Goal: Task Accomplishment & Management: Complete application form

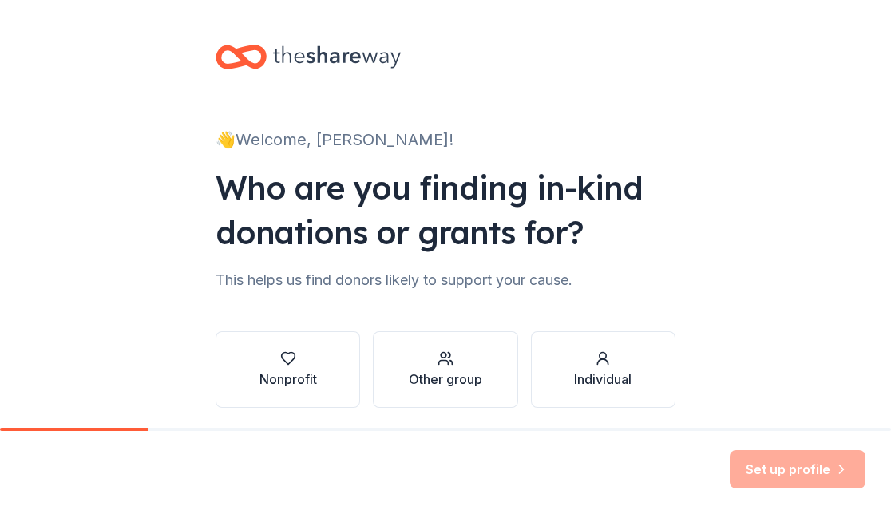
scroll to position [57, 0]
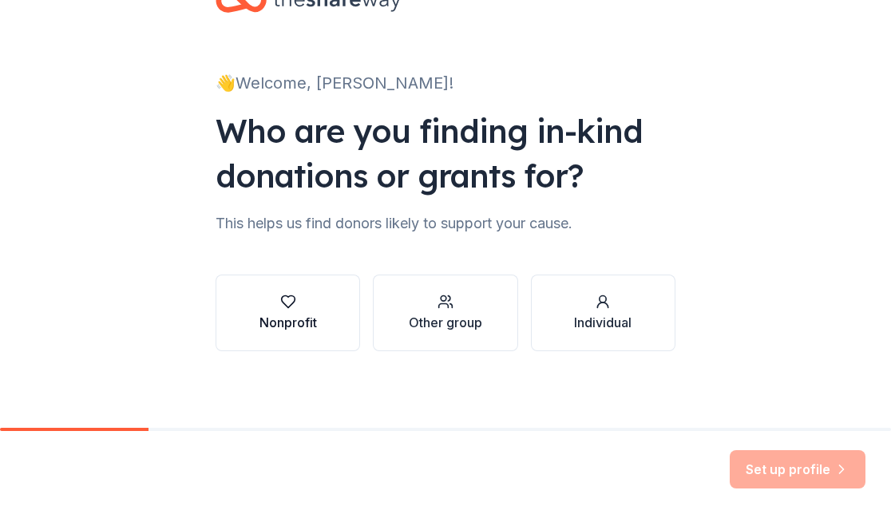
click at [324, 280] on button "Nonprofit" at bounding box center [288, 313] width 145 height 77
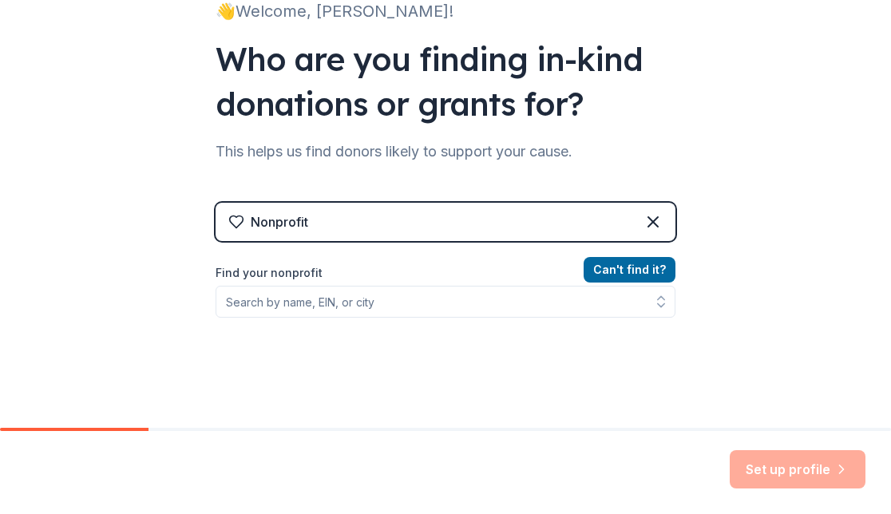
scroll to position [134, 0]
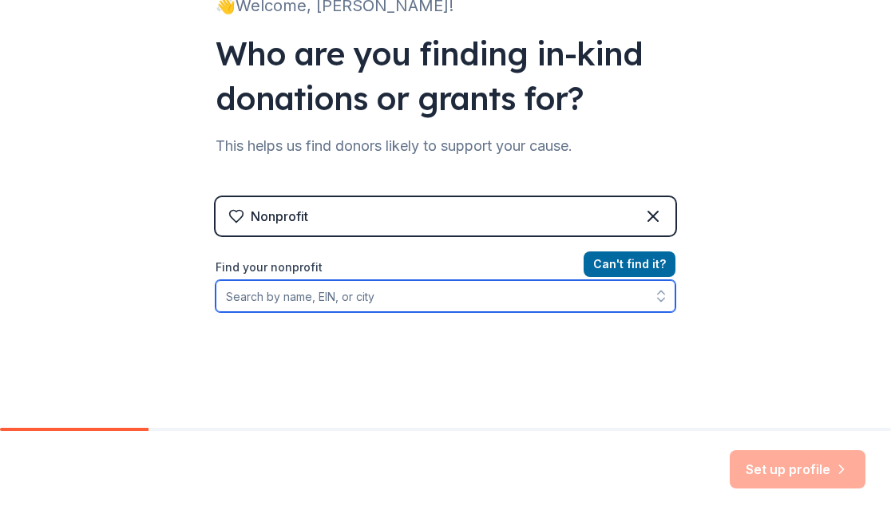
click at [323, 293] on input "Find your nonprofit" at bounding box center [446, 296] width 460 height 32
type input "st ignatius wildcat navy"
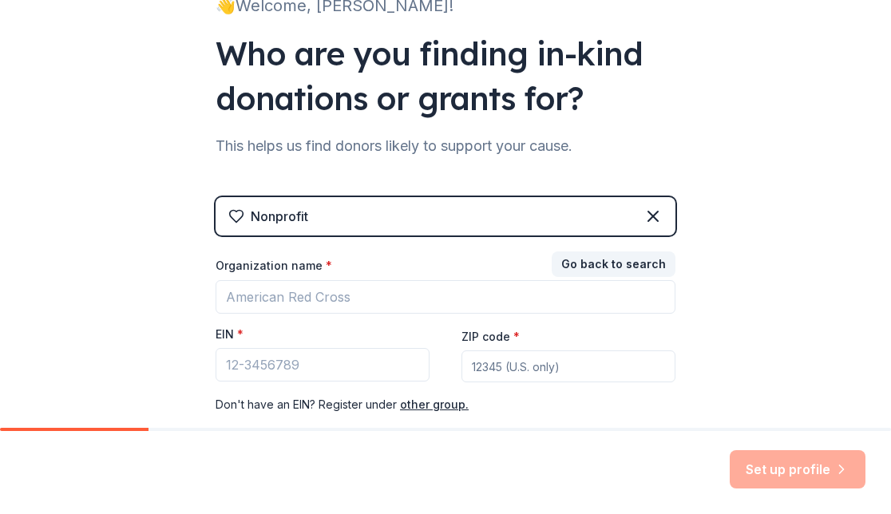
click at [269, 208] on div "Nonprofit" at bounding box center [279, 216] width 57 height 19
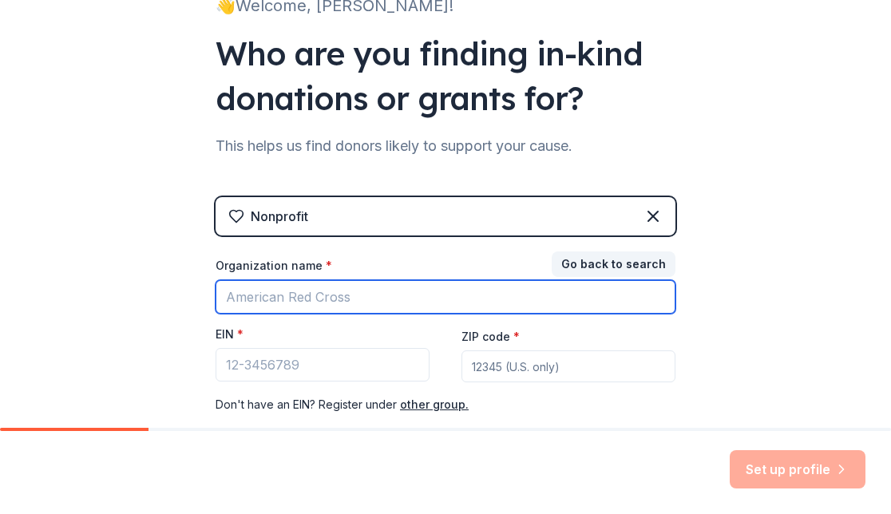
click at [378, 289] on input "Organization name *" at bounding box center [446, 297] width 460 height 34
type input "Saint Ignatius Crew"
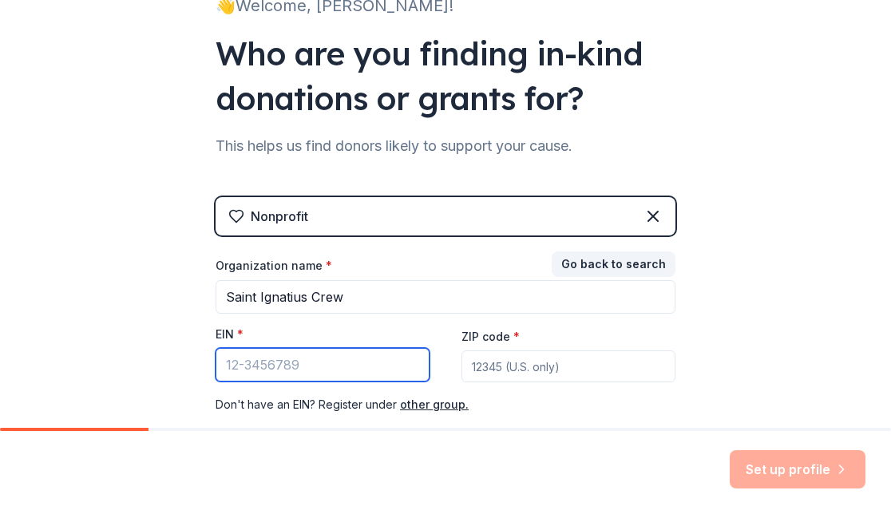
paste input "[US_EMPLOYER_IDENTIFICATION_NUMBER]"
type input "[US_EMPLOYER_IDENTIFICATION_NUMBER]"
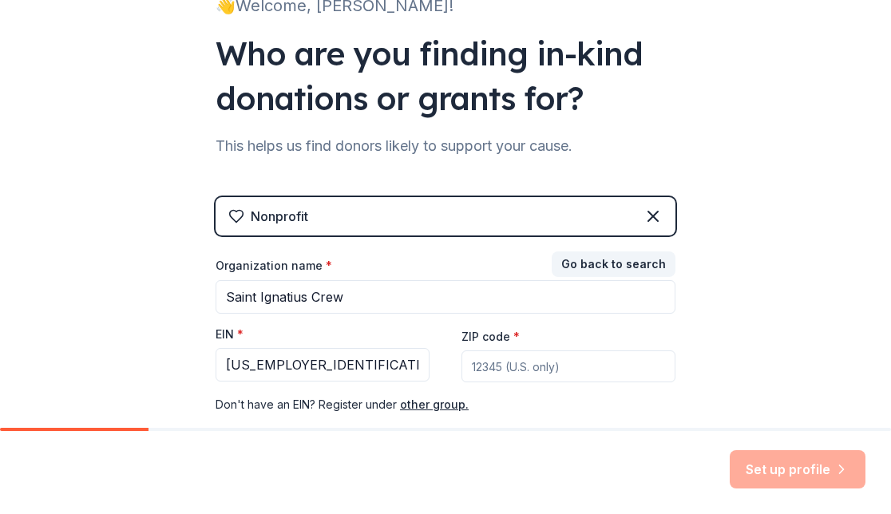
click at [491, 366] on input "ZIP code *" at bounding box center [568, 366] width 214 height 32
click at [491, 365] on input "ZIP code *" at bounding box center [568, 366] width 214 height 32
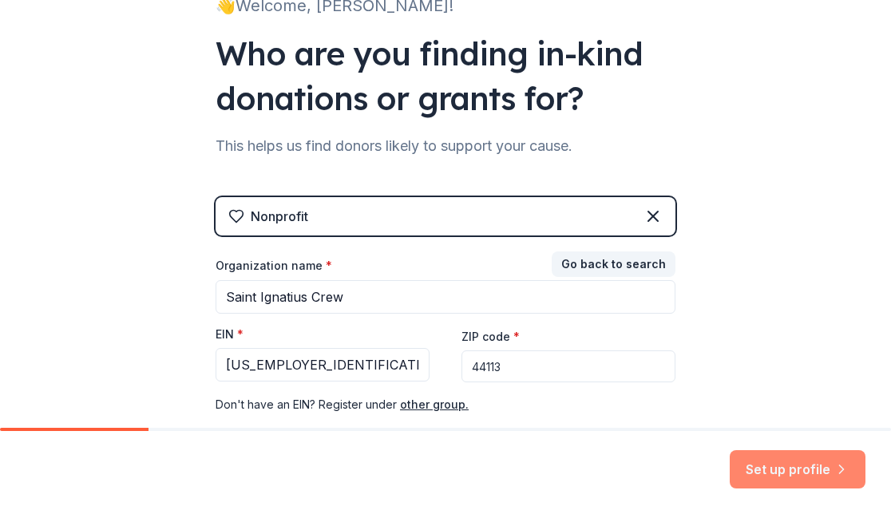
type input "44113"
click at [802, 465] on button "Set up profile" at bounding box center [798, 469] width 136 height 38
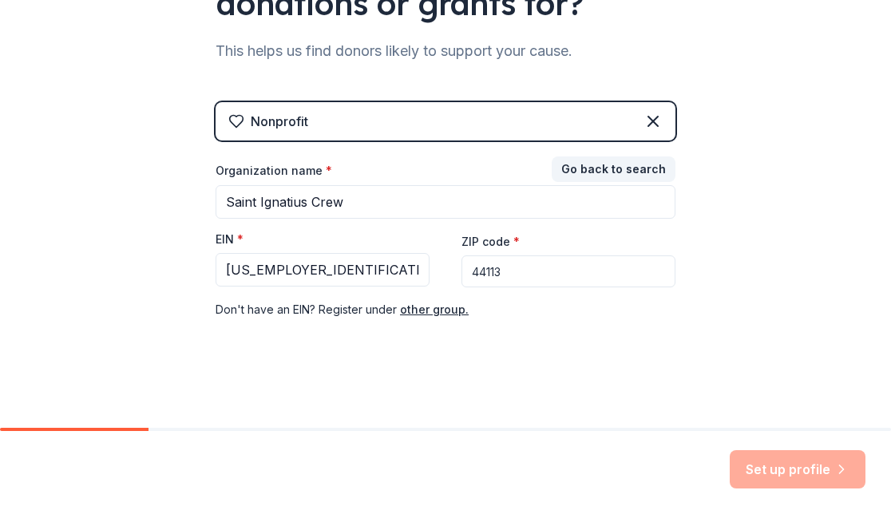
scroll to position [228, 0]
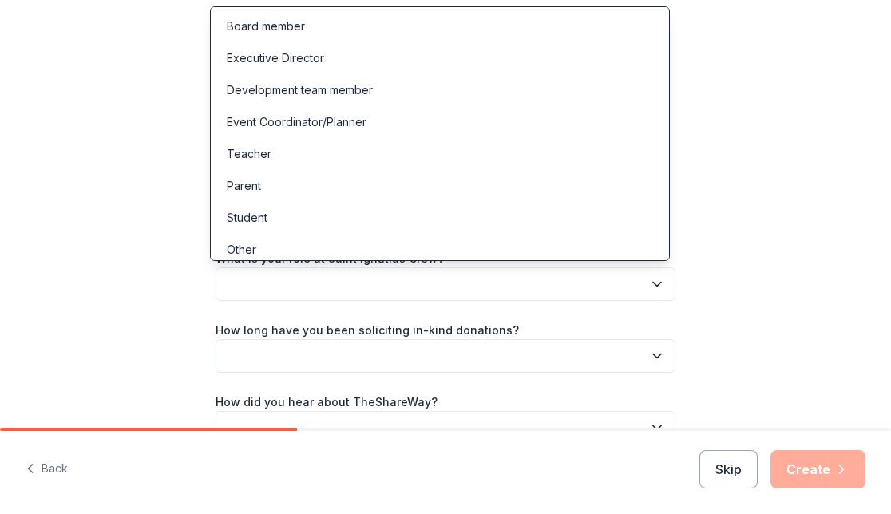
click at [454, 281] on button "button" at bounding box center [446, 284] width 460 height 34
click at [322, 173] on div "Parent" at bounding box center [440, 186] width 452 height 32
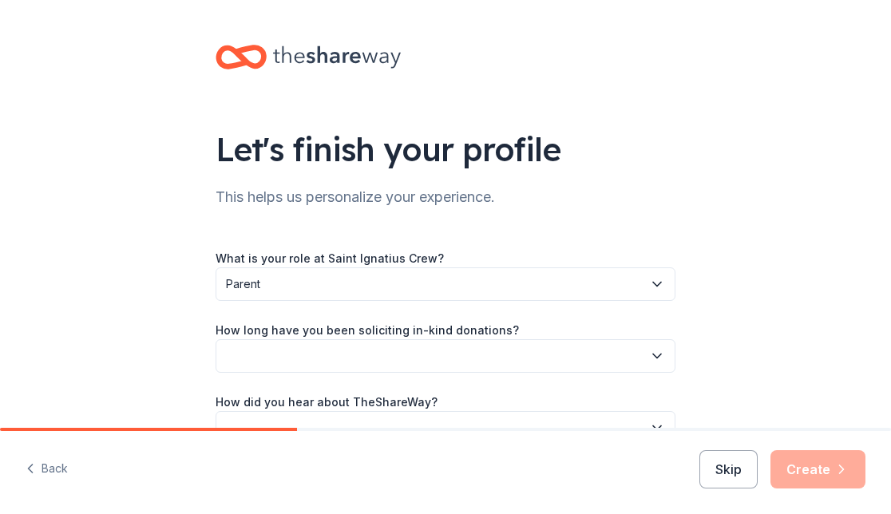
scroll to position [93, 0]
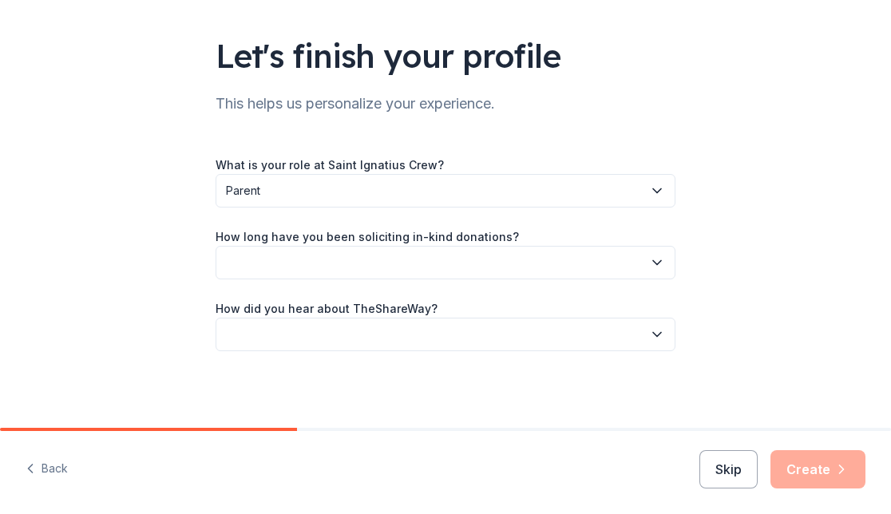
click at [382, 267] on button "button" at bounding box center [446, 263] width 460 height 34
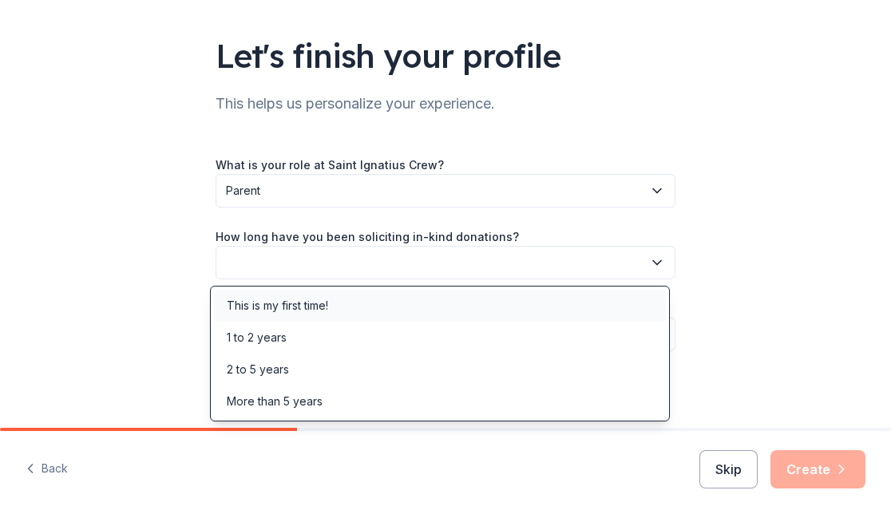
click at [371, 299] on div "This is my first time!" at bounding box center [440, 306] width 452 height 32
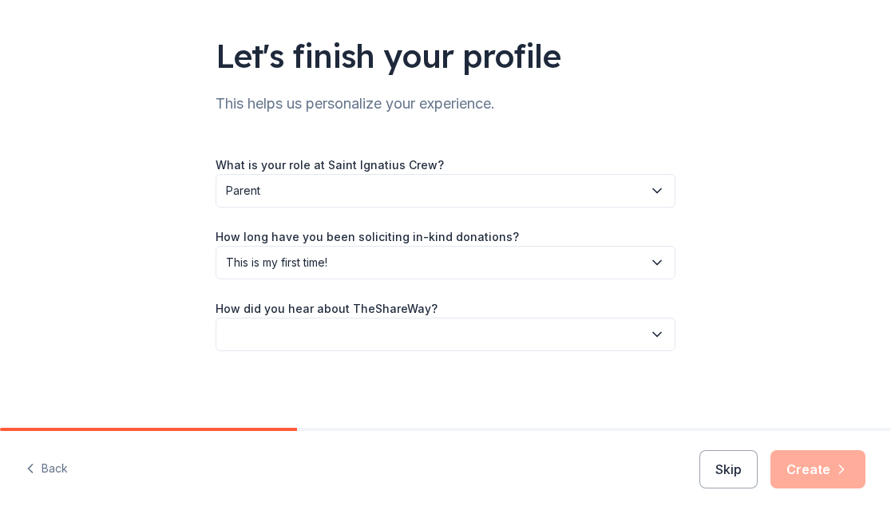
click at [366, 339] on button "button" at bounding box center [446, 335] width 460 height 34
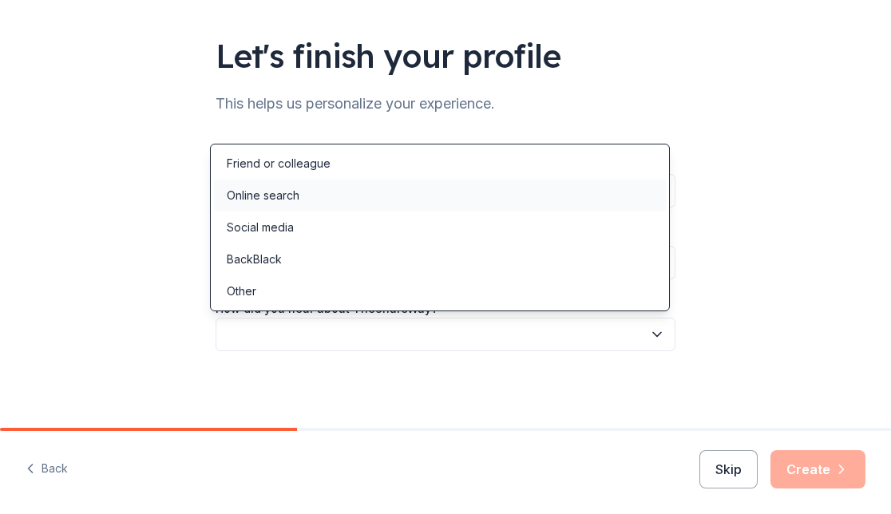
click at [333, 189] on div "Online search" at bounding box center [440, 196] width 452 height 32
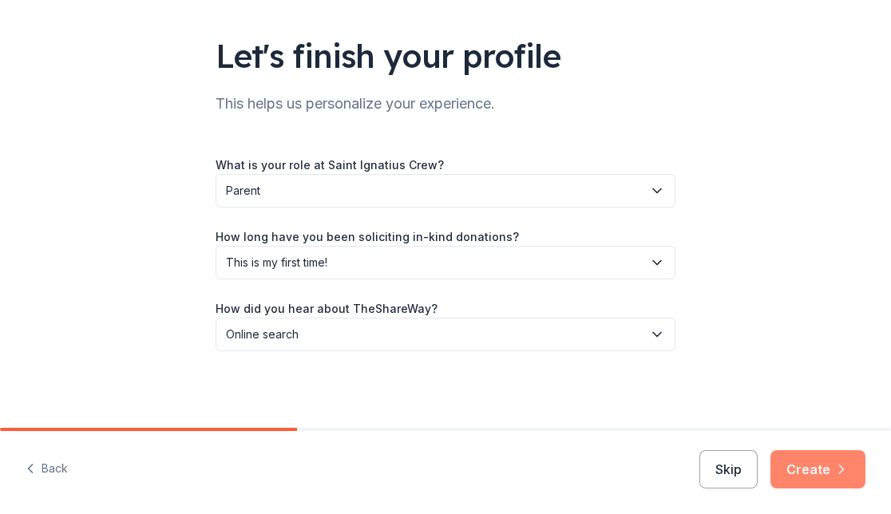
click at [820, 478] on button "Create" at bounding box center [817, 469] width 95 height 38
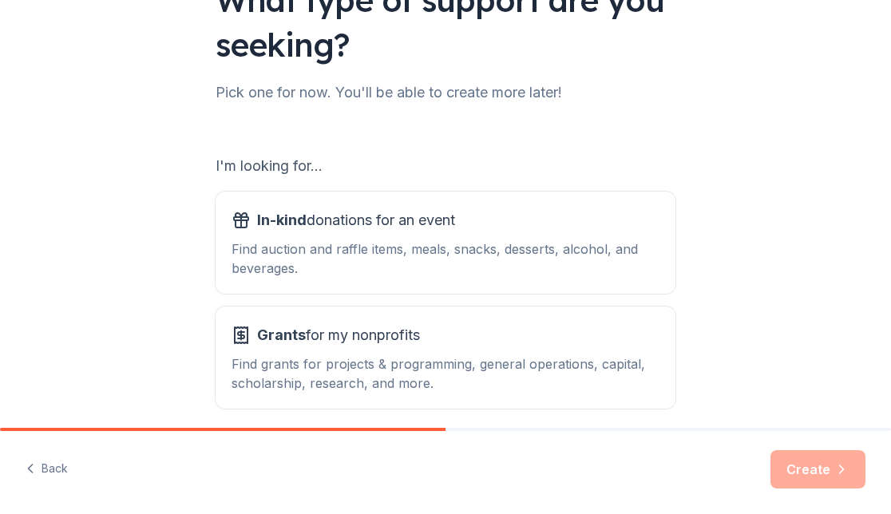
scroll to position [216, 0]
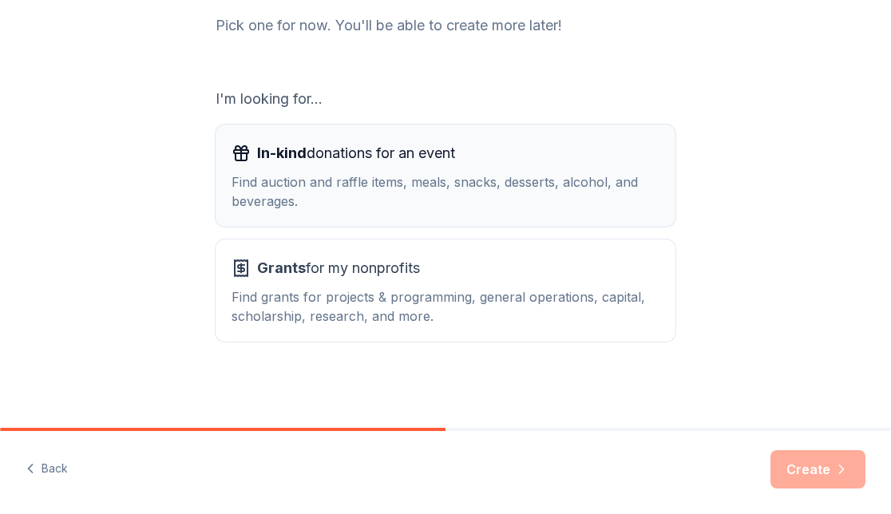
click at [483, 162] on div "In-kind donations for an event" at bounding box center [446, 154] width 428 height 26
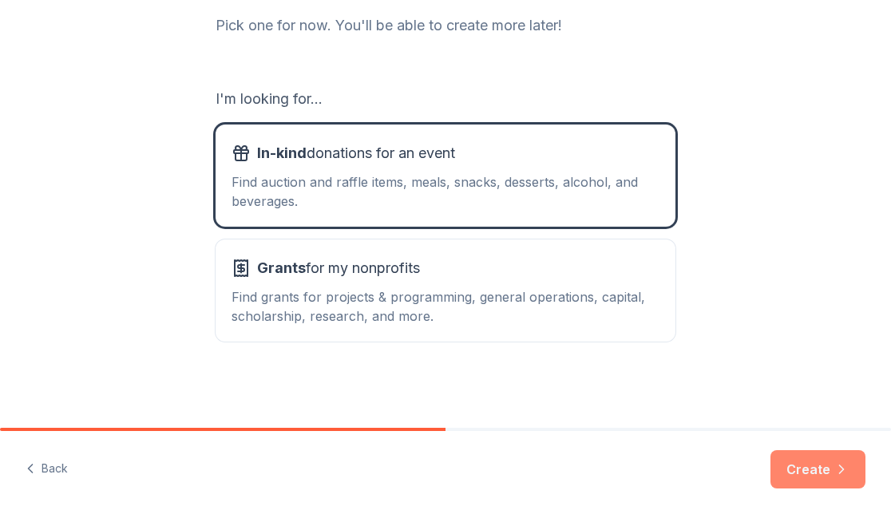
click at [809, 460] on button "Create" at bounding box center [817, 469] width 95 height 38
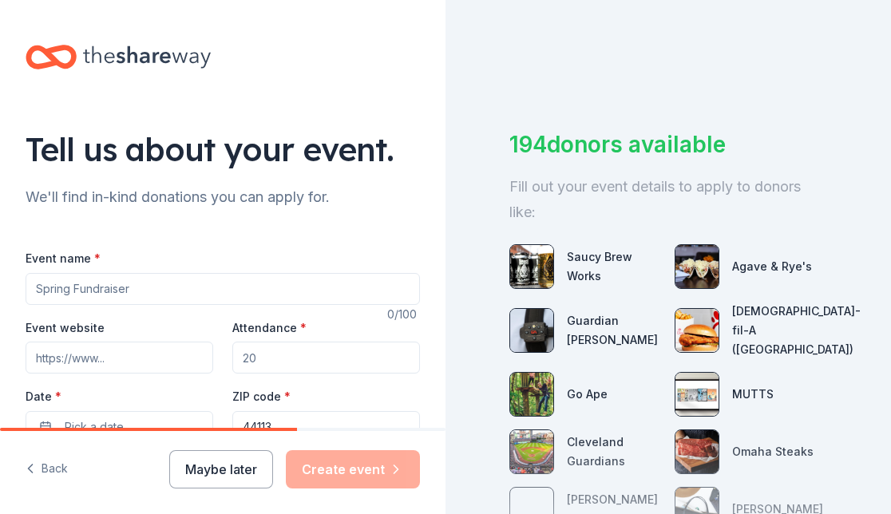
click at [263, 283] on input "Event name *" at bounding box center [223, 289] width 394 height 32
type input "Turkey Row Fundraiser"
click at [172, 356] on input "Event website" at bounding box center [120, 358] width 188 height 32
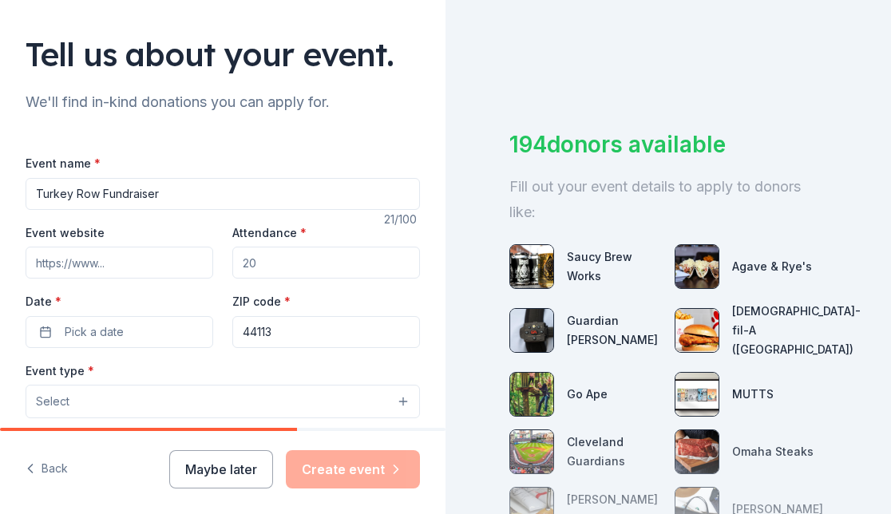
scroll to position [103, 0]
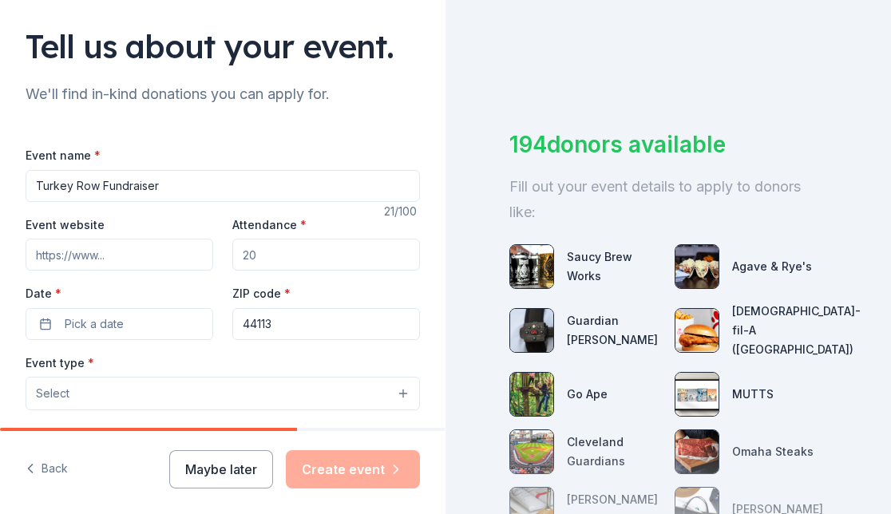
click at [261, 256] on input "Attendance *" at bounding box center [326, 255] width 188 height 32
type input "300"
click at [129, 320] on button "Pick a date" at bounding box center [120, 324] width 188 height 32
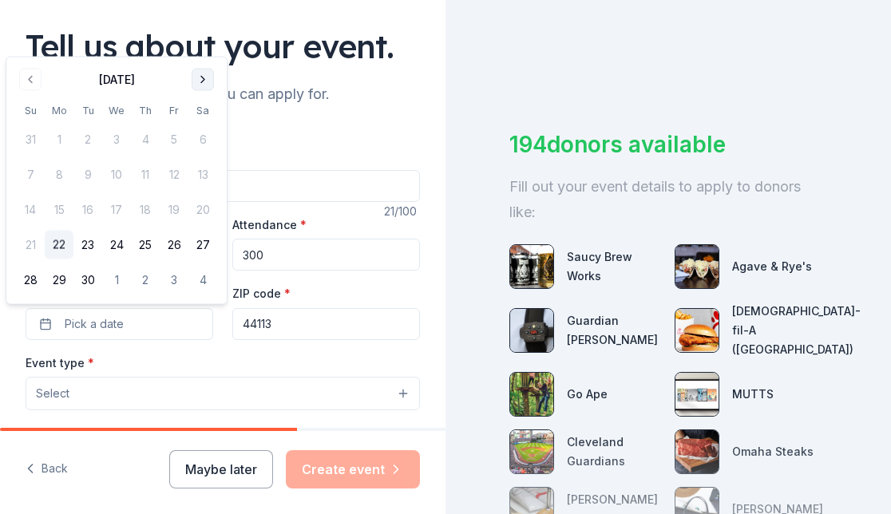
click at [210, 72] on button "Go to next month" at bounding box center [203, 80] width 22 height 22
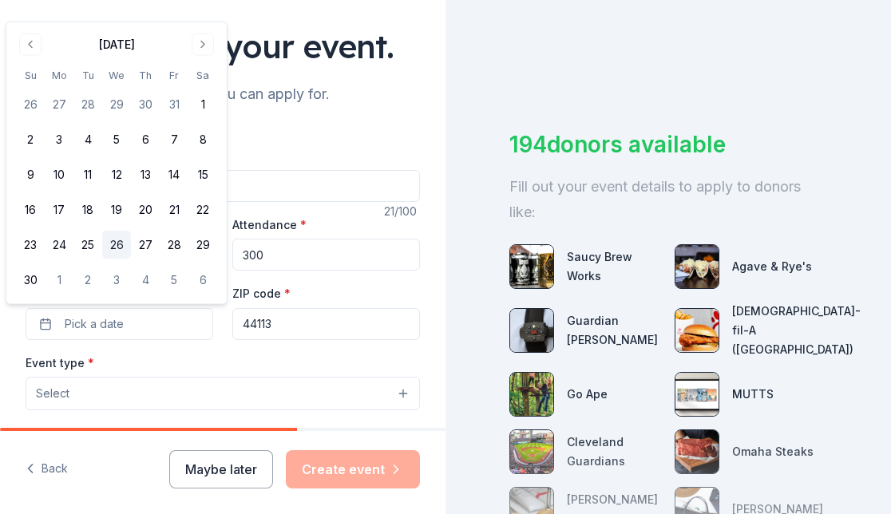
click at [117, 240] on button "26" at bounding box center [116, 245] width 29 height 29
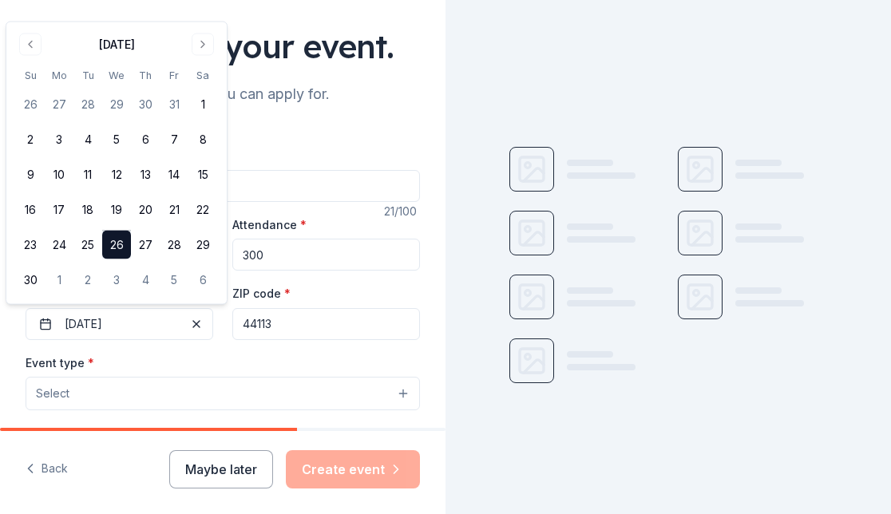
click at [317, 328] on input "44113" at bounding box center [326, 324] width 188 height 32
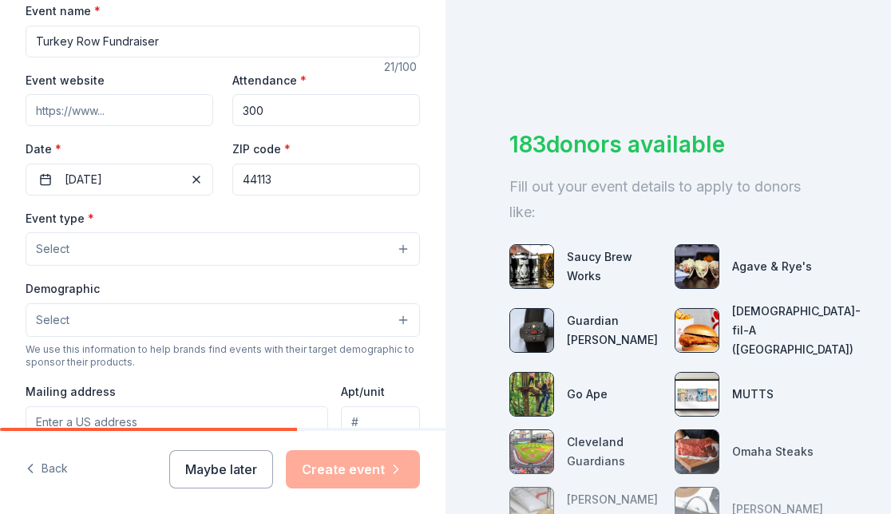
scroll to position [275, 0]
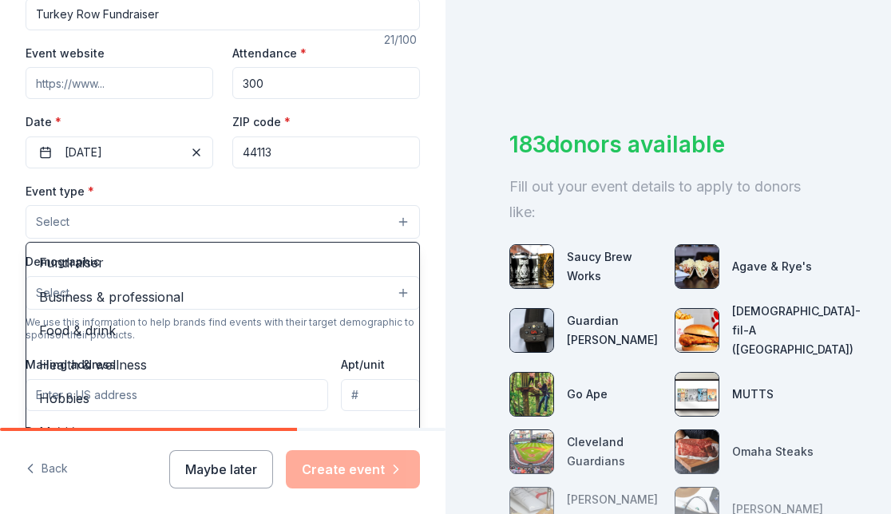
click at [106, 218] on button "Select" at bounding box center [223, 222] width 394 height 34
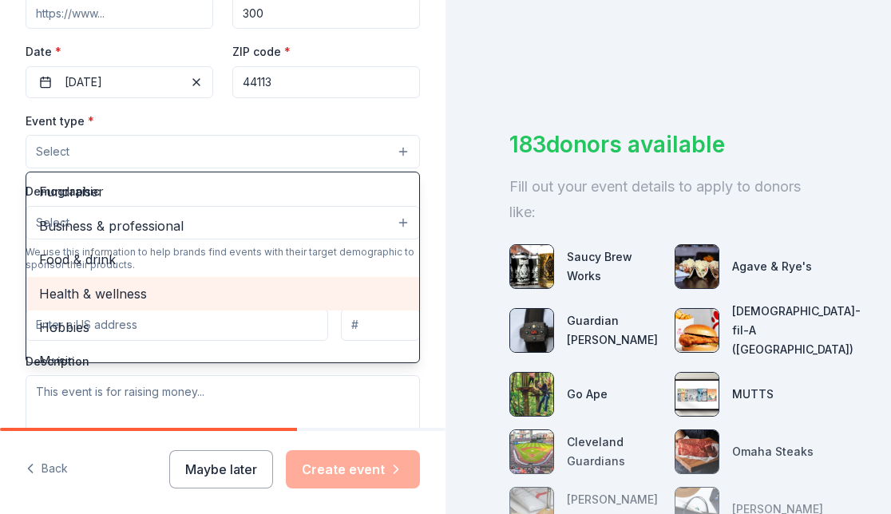
scroll to position [0, 0]
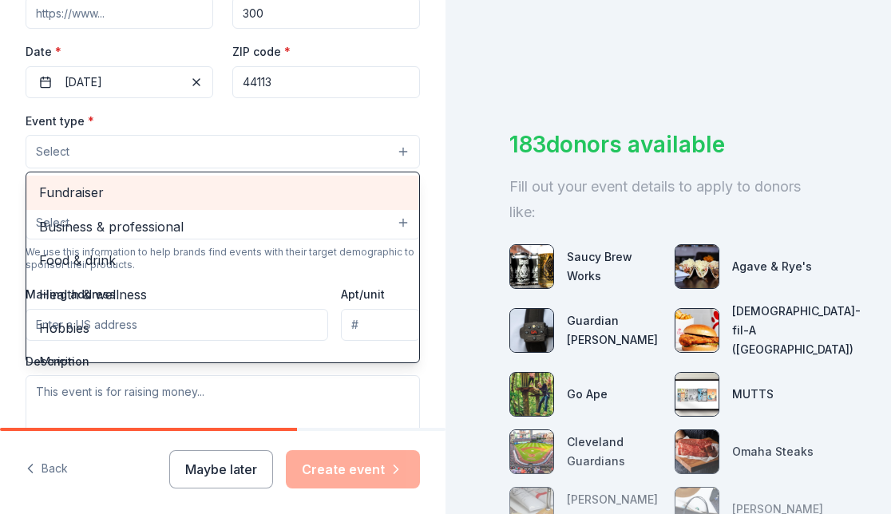
click at [104, 196] on span "Fundraiser" at bounding box center [222, 192] width 367 height 21
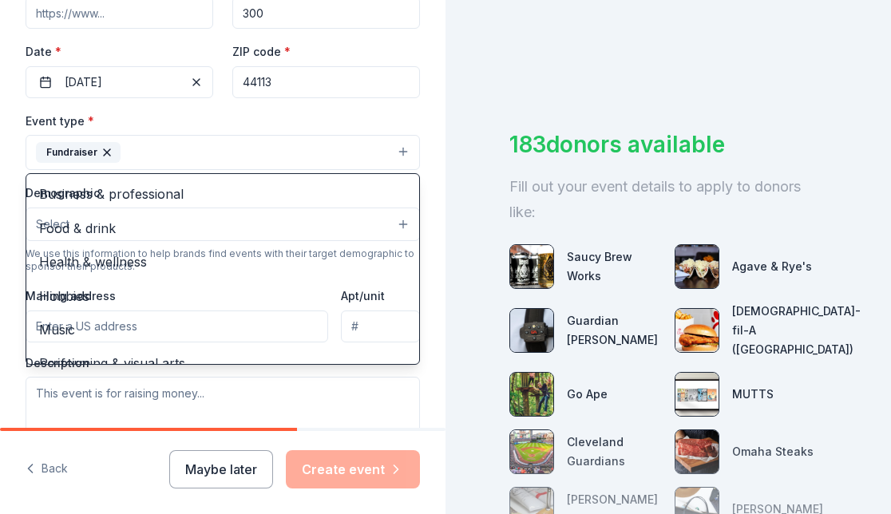
click at [218, 157] on button "Fundraiser" at bounding box center [223, 152] width 394 height 35
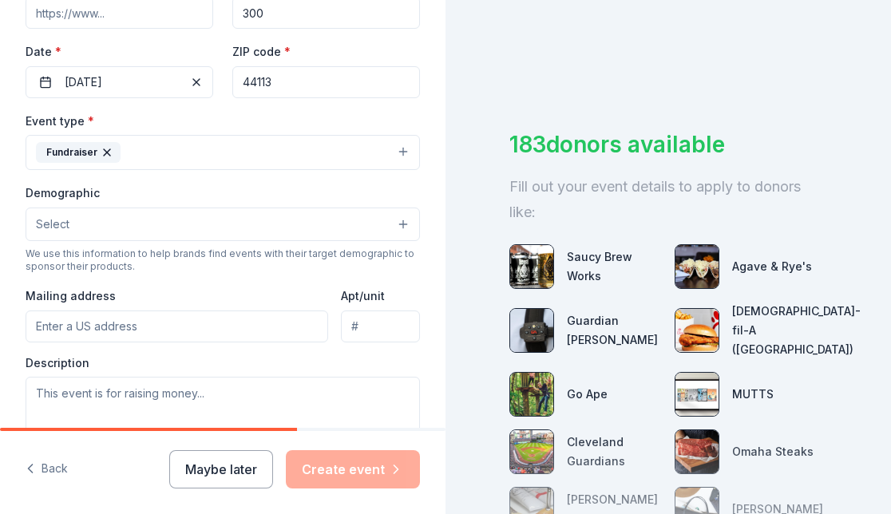
click at [229, 216] on button "Select" at bounding box center [223, 225] width 394 height 34
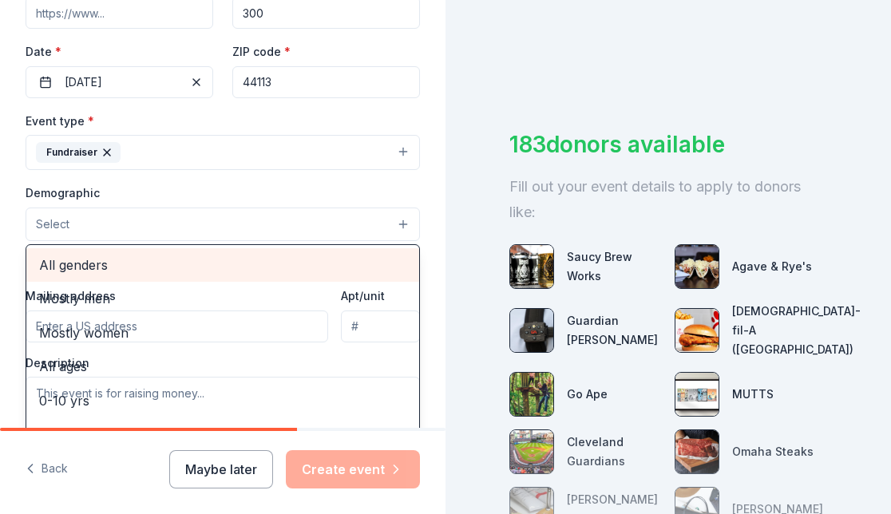
click at [101, 263] on span "All genders" at bounding box center [222, 265] width 367 height 21
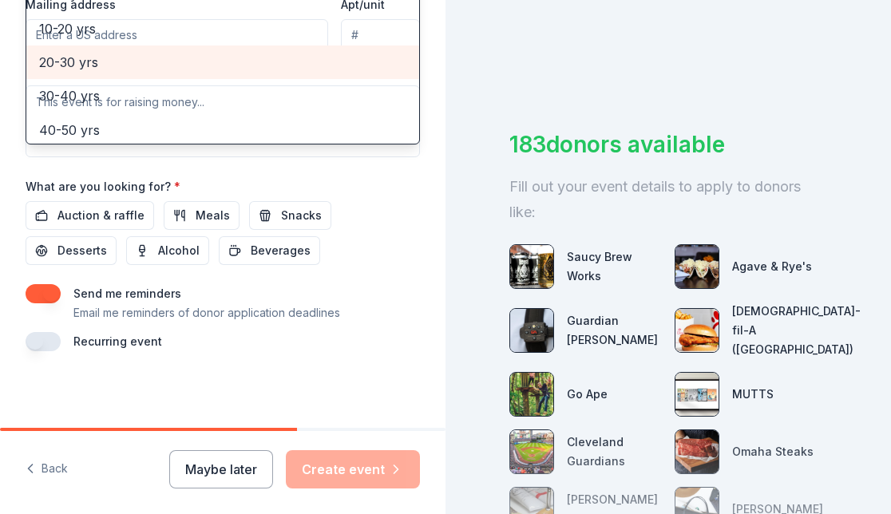
scroll to position [82, 0]
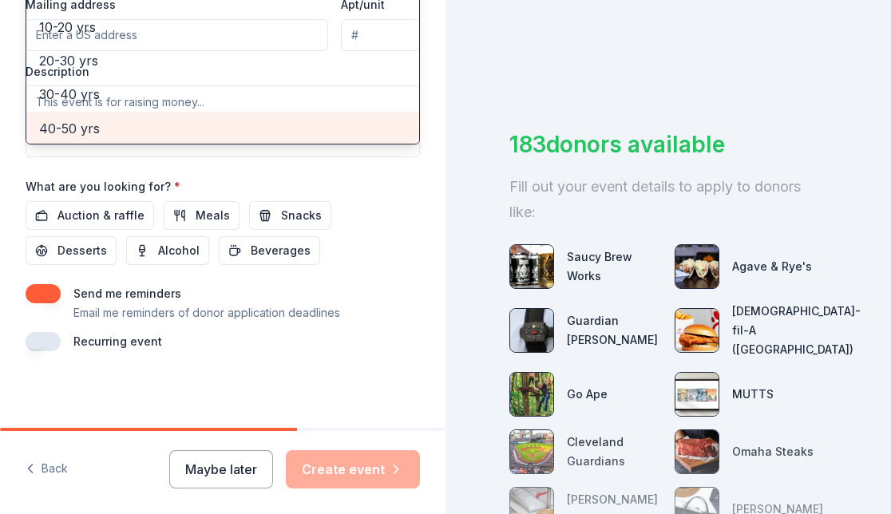
click at [119, 117] on div "40-50 yrs" at bounding box center [222, 129] width 393 height 34
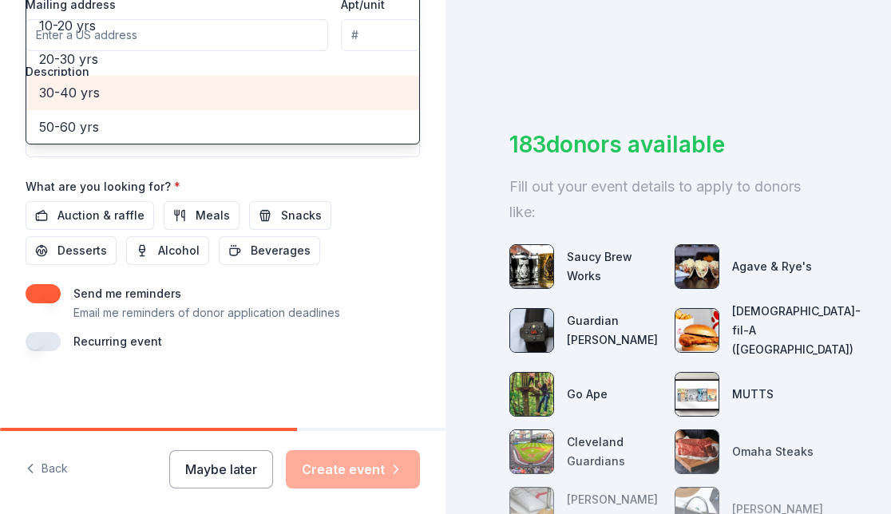
click at [181, 80] on div "30-40 yrs" at bounding box center [222, 93] width 393 height 34
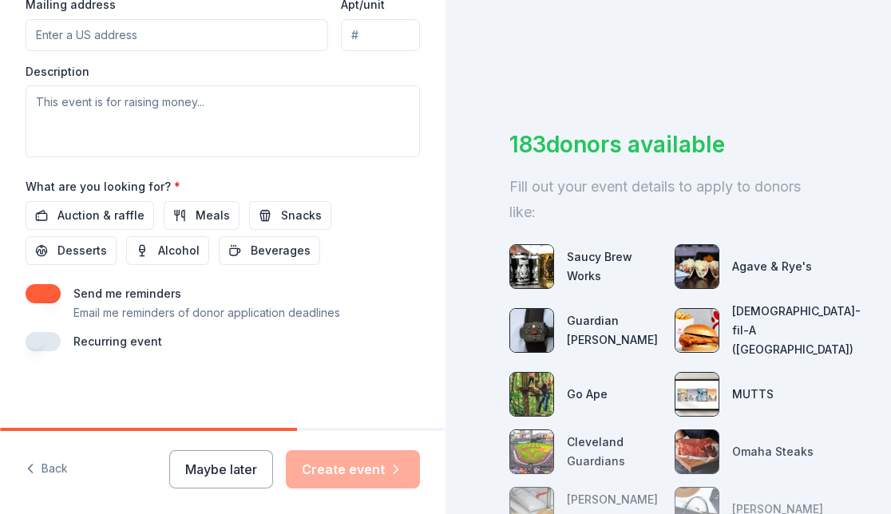
scroll to position [356, 0]
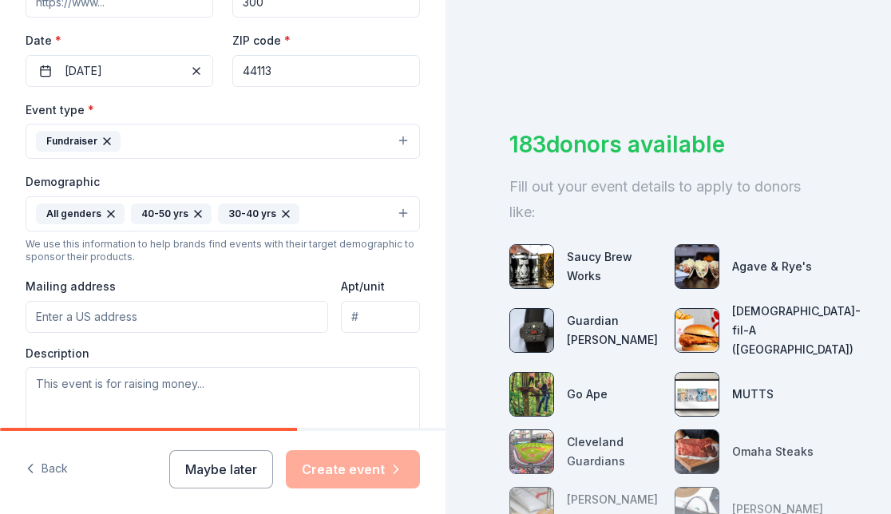
click at [135, 319] on input "Mailing address" at bounding box center [177, 317] width 303 height 32
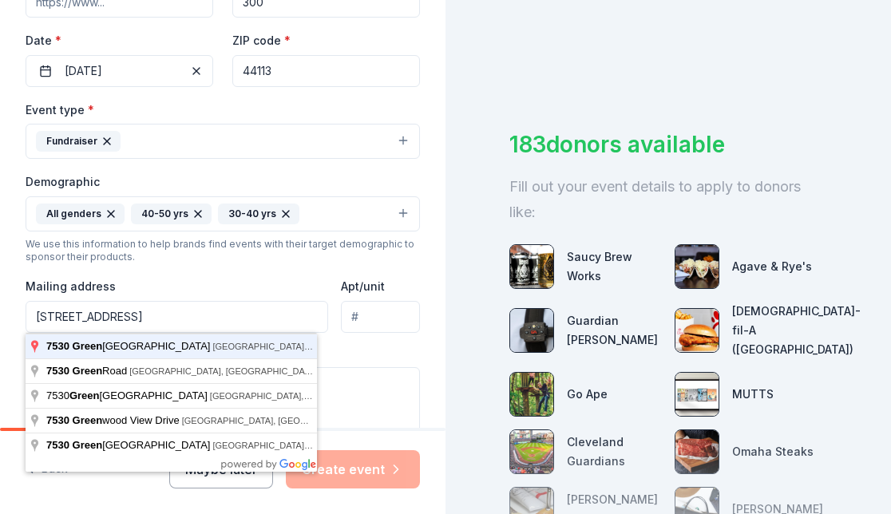
type input "7530 Green Valley Drive, Parma, OH, USA"
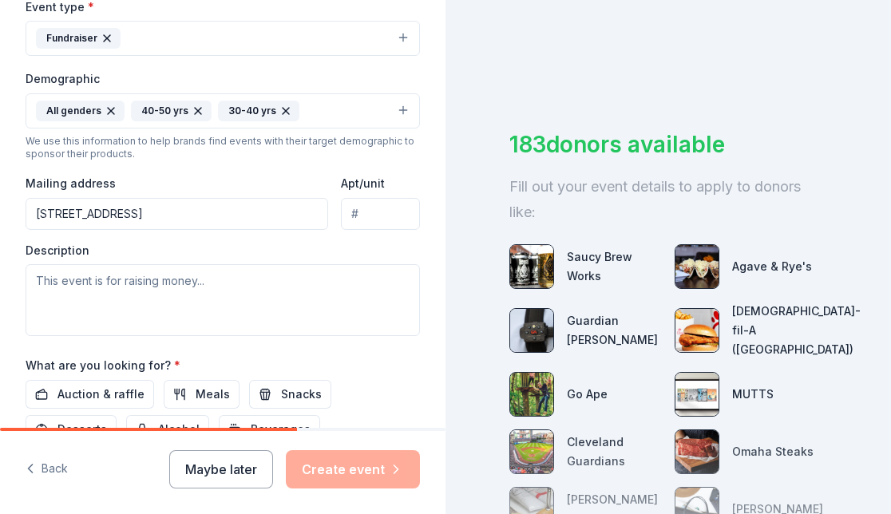
scroll to position [469, 0]
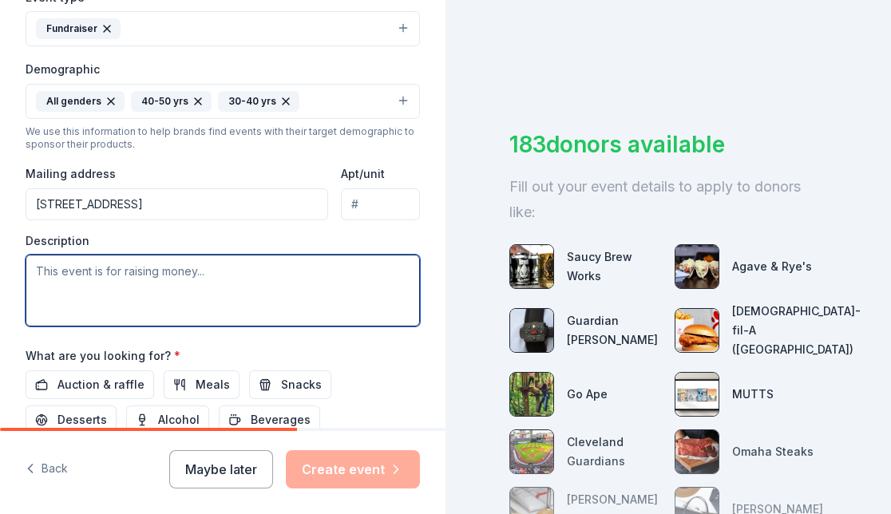
click at [173, 279] on textarea at bounding box center [223, 291] width 394 height 72
click at [268, 262] on textarea at bounding box center [223, 291] width 394 height 72
paste textarea "I hope this message finds you well. I am reaching out on behalf of the Saint Ig…"
type textarea "I hope this message finds you well. I am reaching out on behalf of the Saint Ig…"
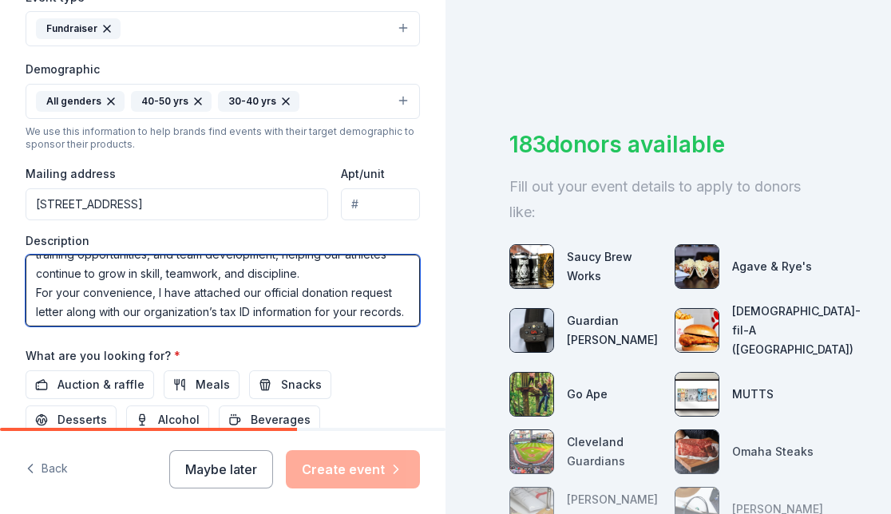
scroll to position [0, 0]
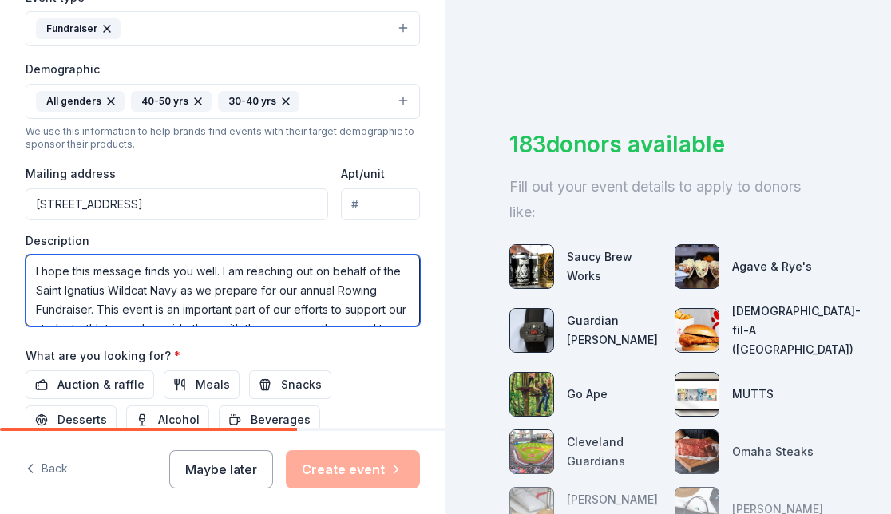
type textarea "ds you well."
drag, startPoint x: 220, startPoint y: 273, endPoint x: -24, endPoint y: 259, distance: 243.9
click at [0, 259] on html "Tell us about your event. We'll find in-kind donations you can apply for. Event…" at bounding box center [445, 257] width 891 height 514
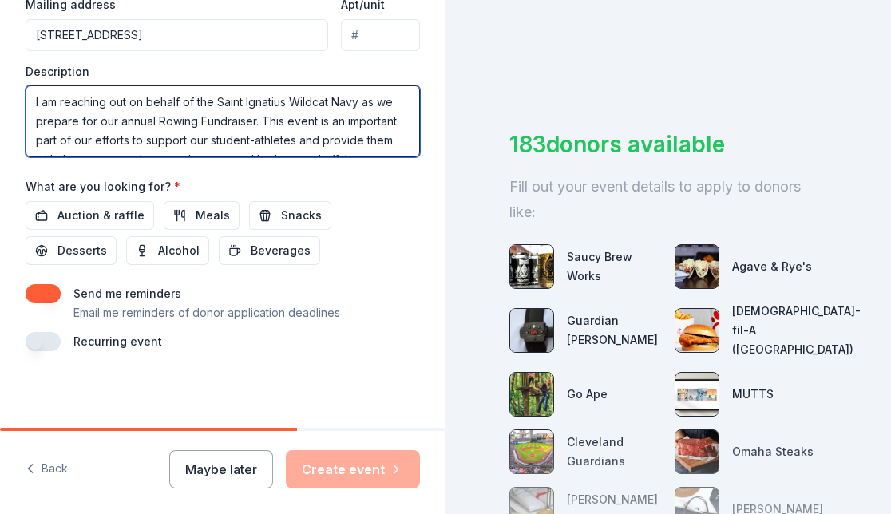
scroll to position [637, 0]
type textarea "I am reaching out on behalf of the Saint Ignatius Wildcat Navy as we prepare fo…"
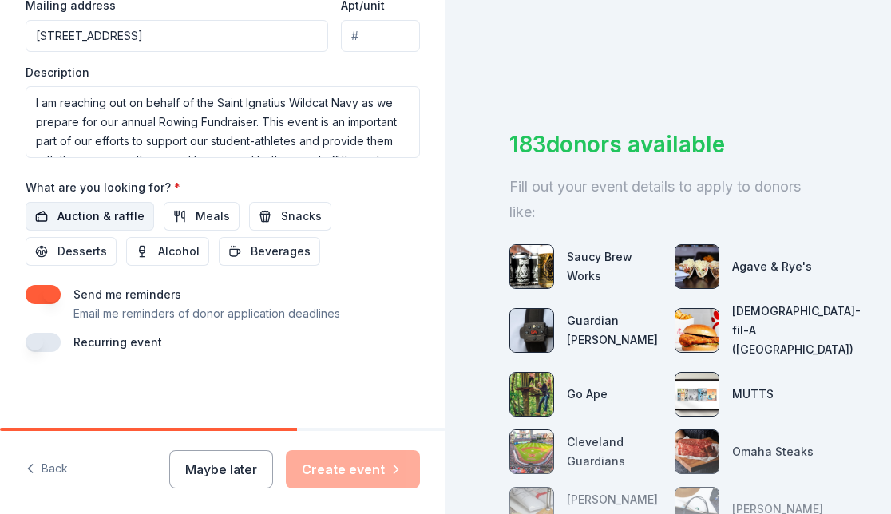
click at [89, 218] on span "Auction & raffle" at bounding box center [100, 216] width 87 height 19
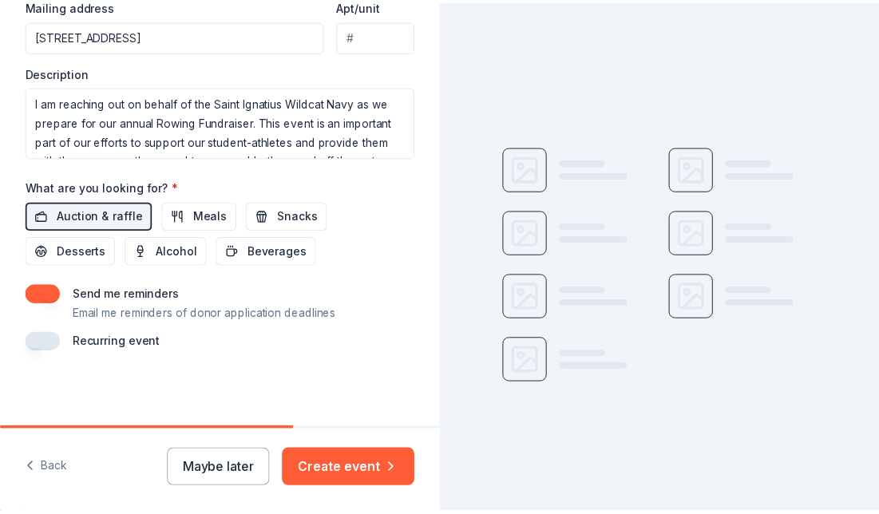
scroll to position [638, 0]
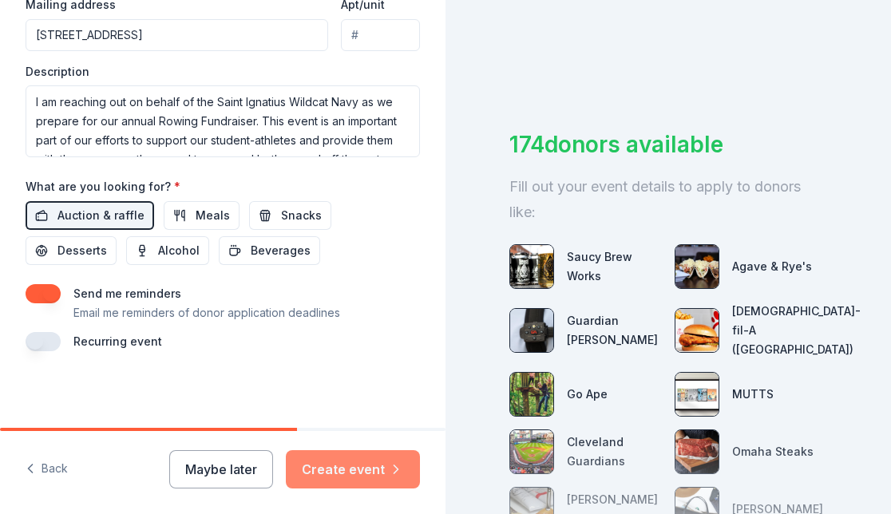
click at [371, 469] on button "Create event" at bounding box center [353, 469] width 134 height 38
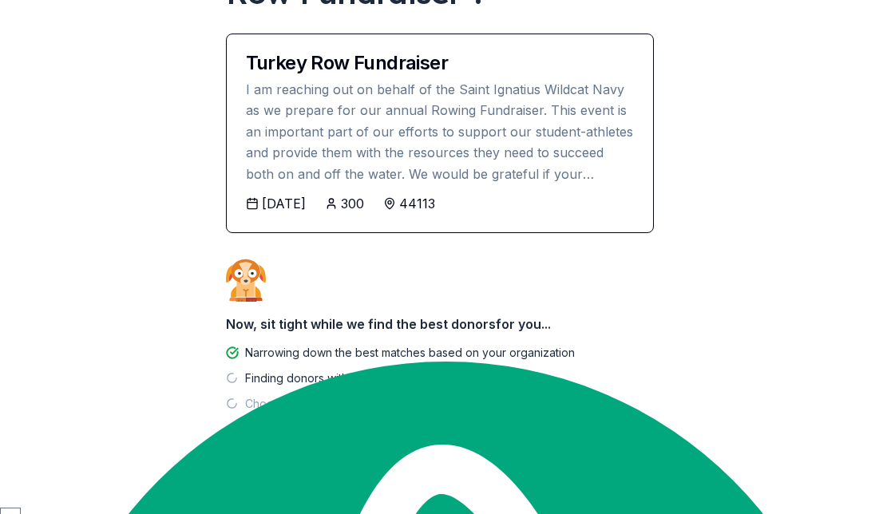
scroll to position [181, 0]
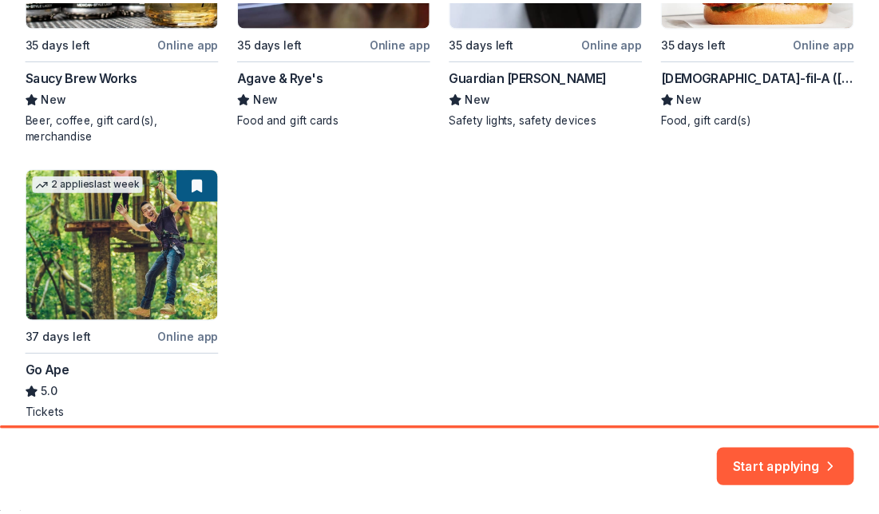
scroll to position [453, 0]
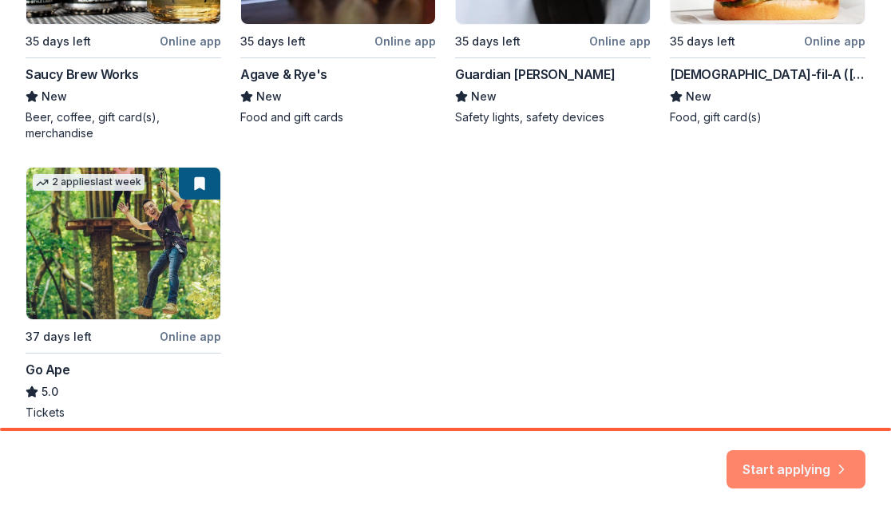
click at [778, 454] on button "Start applying" at bounding box center [796, 460] width 139 height 38
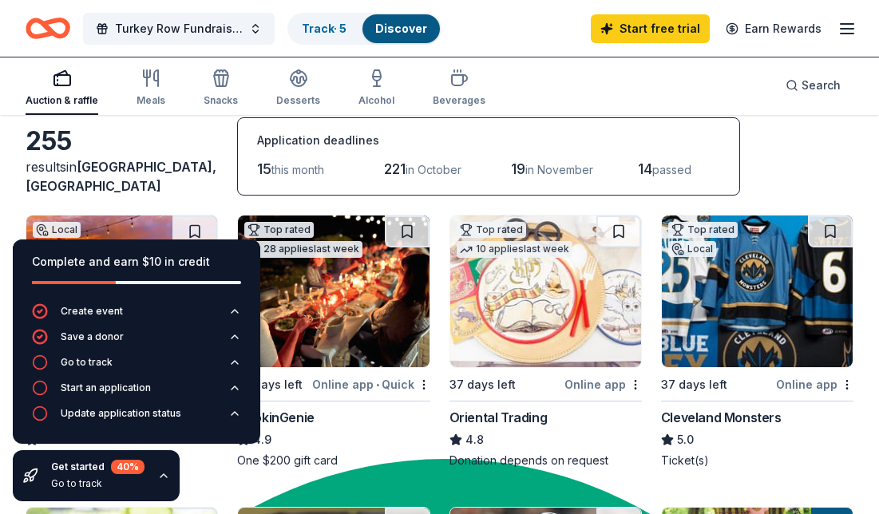
scroll to position [90, 0]
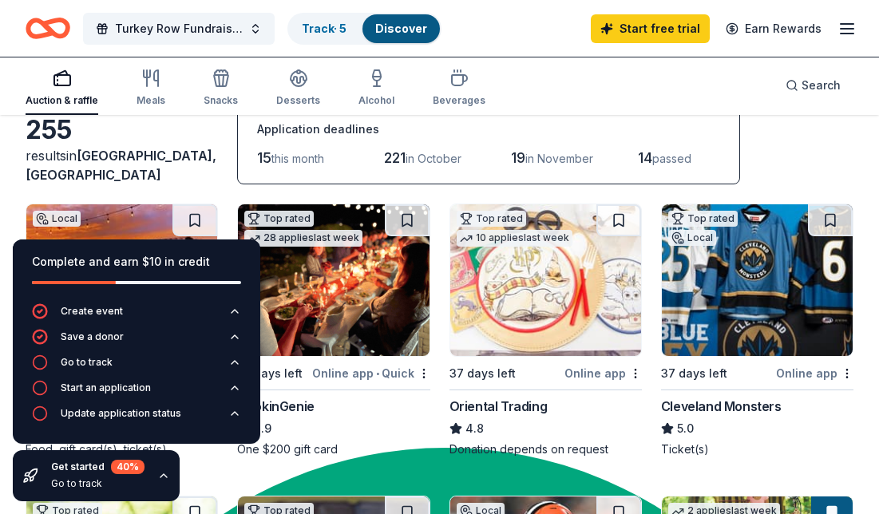
click at [565, 309] on img at bounding box center [545, 280] width 191 height 152
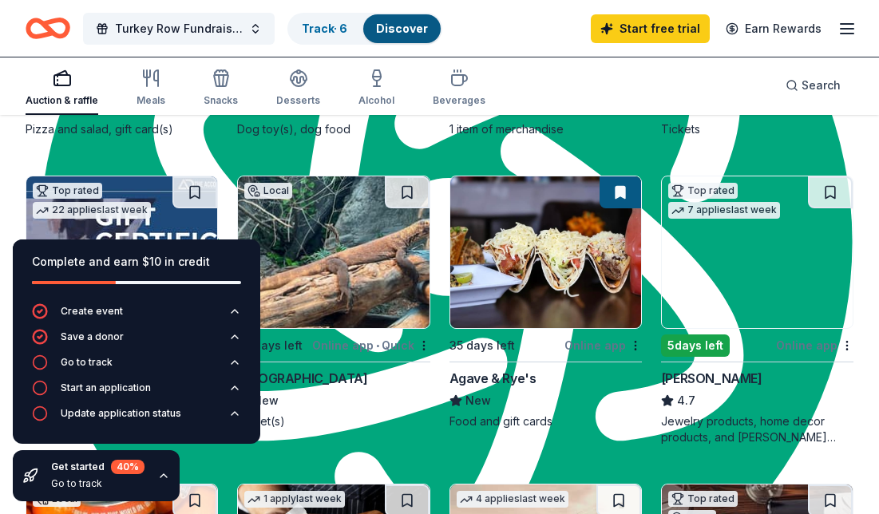
scroll to position [706, 0]
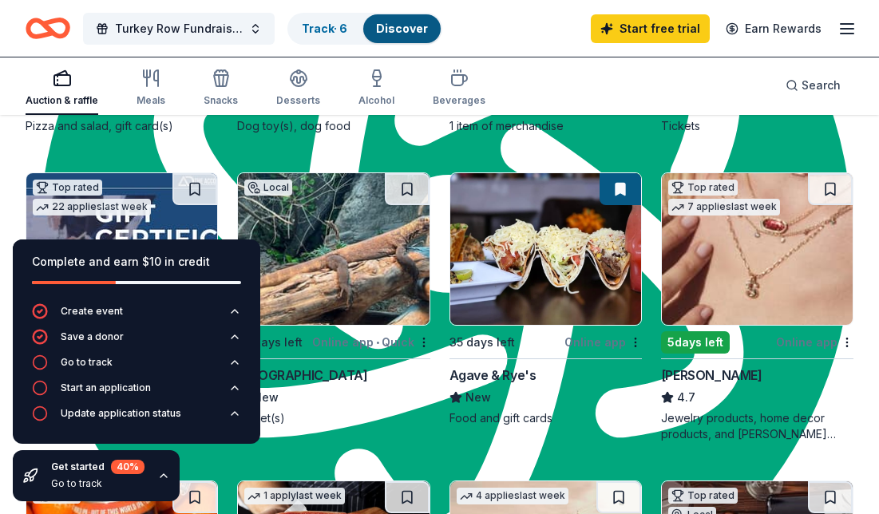
click at [585, 271] on img at bounding box center [545, 249] width 191 height 152
click at [806, 263] on img at bounding box center [757, 249] width 191 height 152
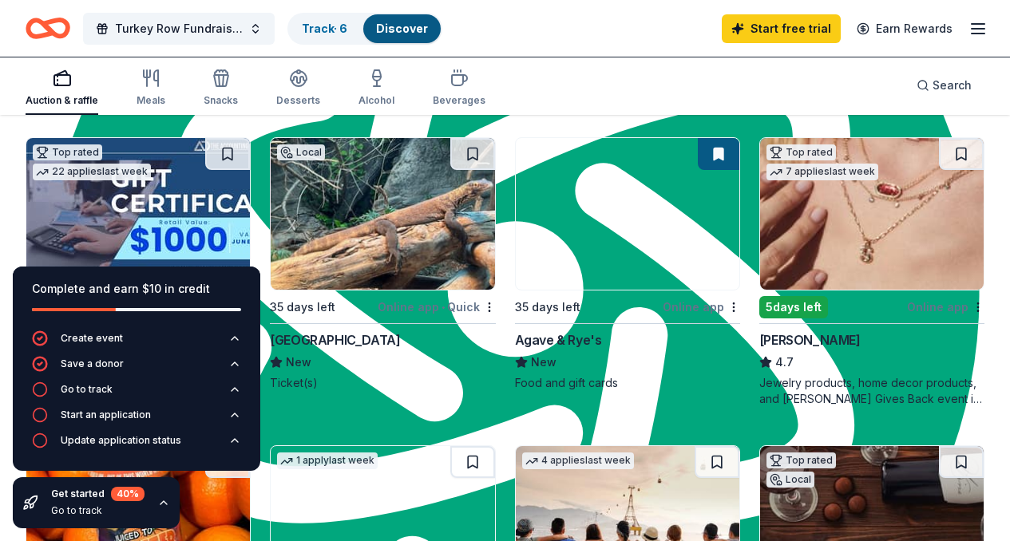
scroll to position [735, 0]
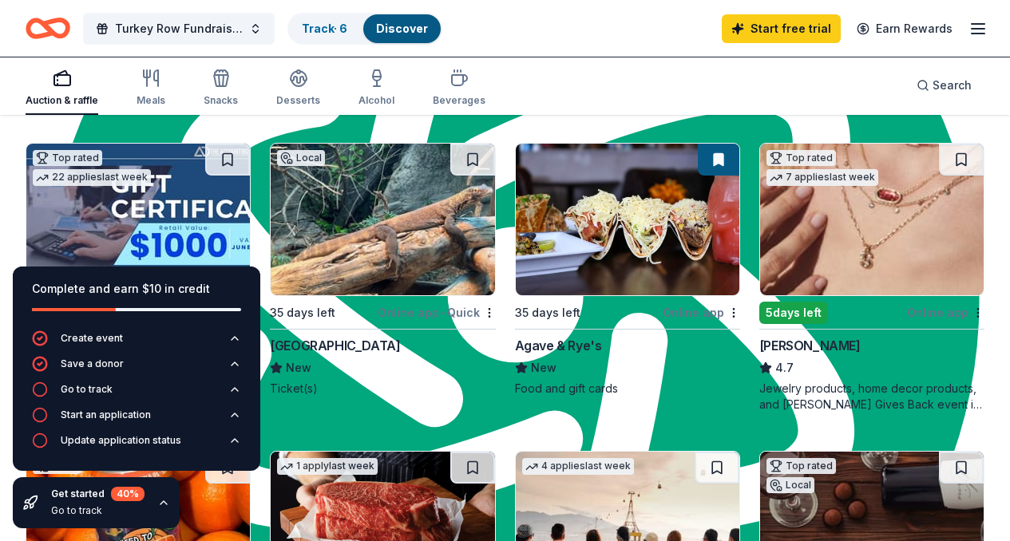
click at [250, 452] on img at bounding box center [138, 528] width 224 height 152
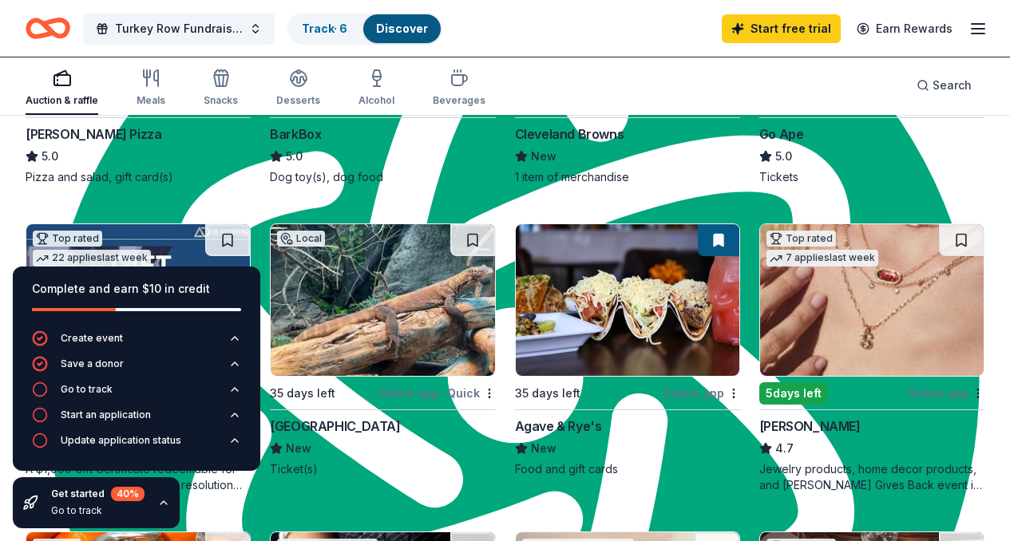
scroll to position [654, 0]
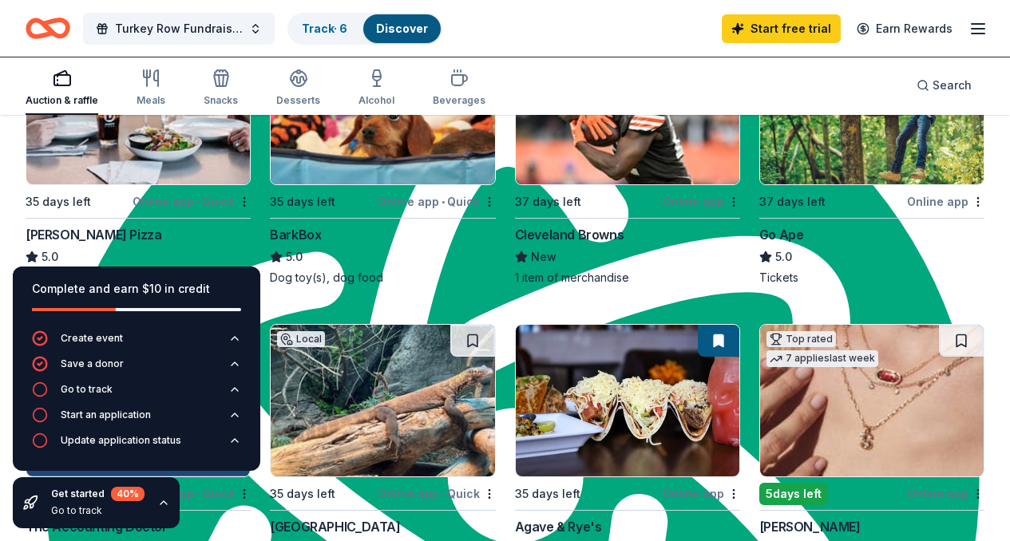
scroll to position [524, 0]
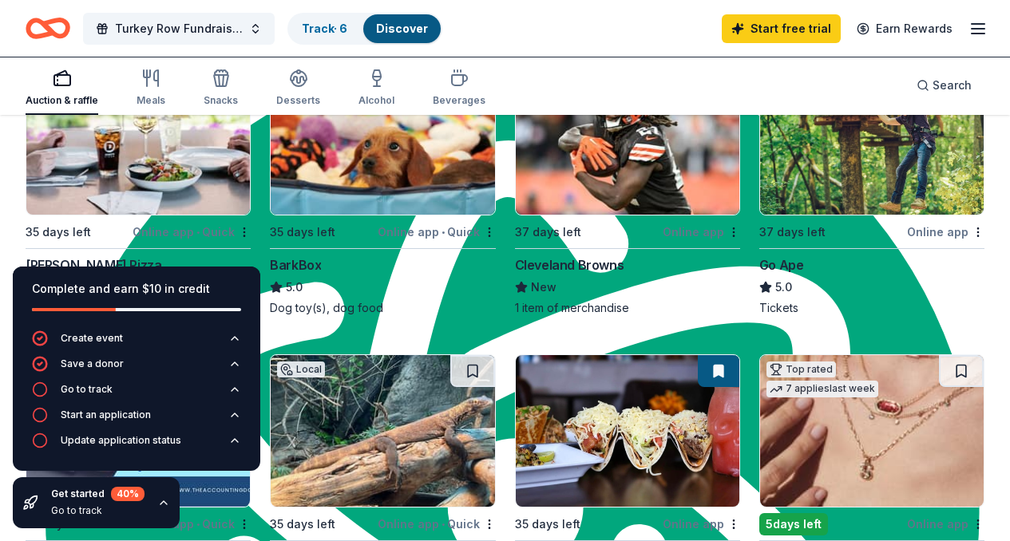
click at [271, 159] on img at bounding box center [383, 139] width 224 height 152
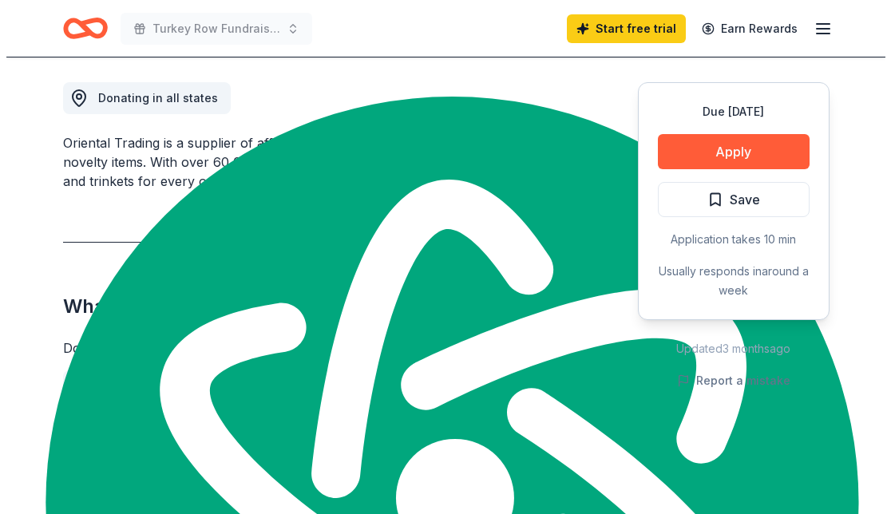
scroll to position [523, 0]
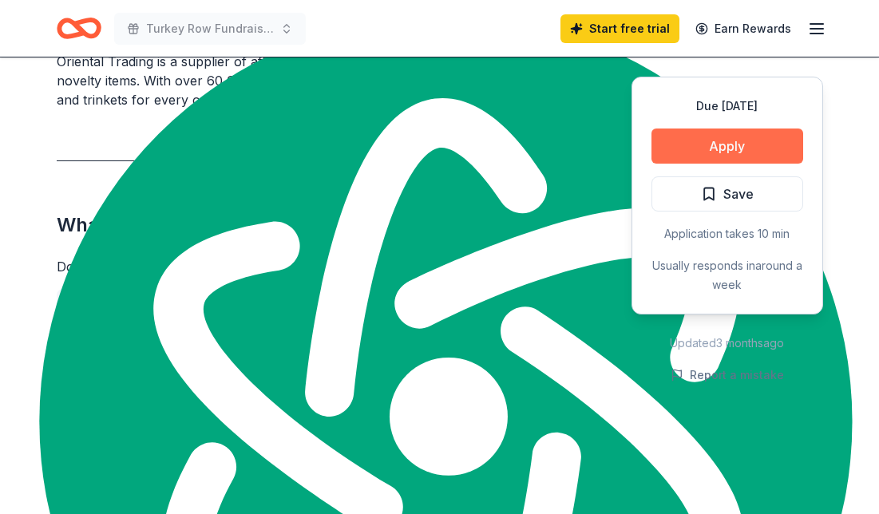
click at [727, 139] on button "Apply" at bounding box center [727, 146] width 152 height 35
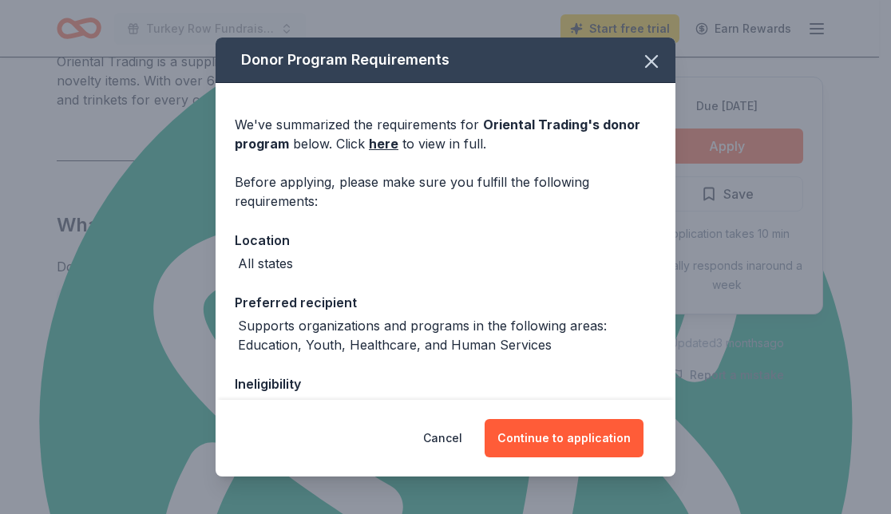
scroll to position [184, 0]
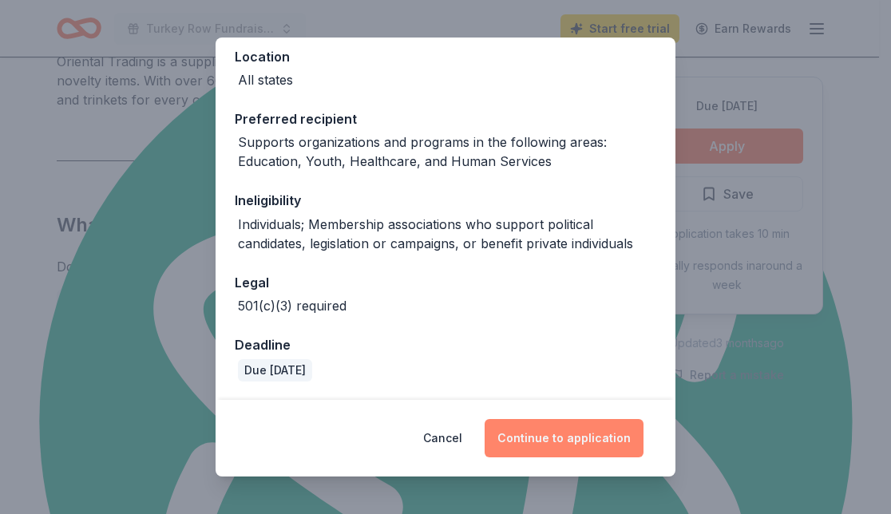
click at [579, 437] on button "Continue to application" at bounding box center [564, 438] width 159 height 38
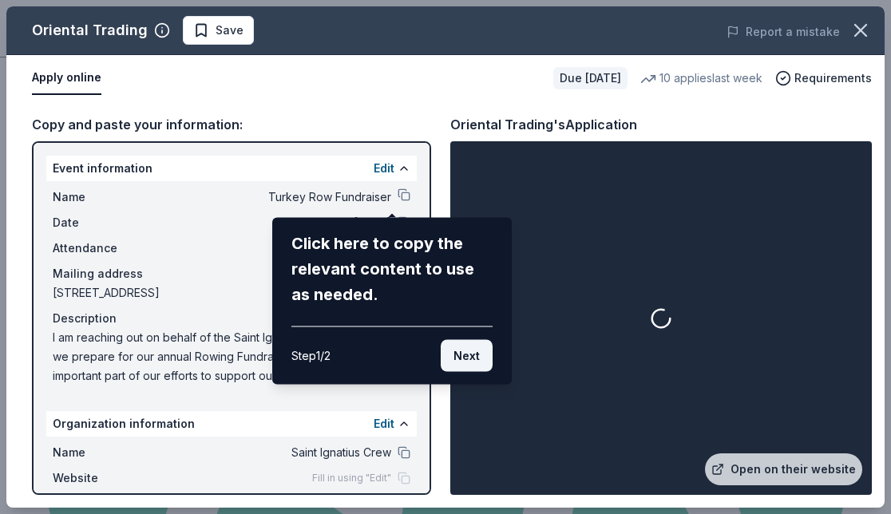
click at [467, 368] on button "Next" at bounding box center [467, 356] width 52 height 32
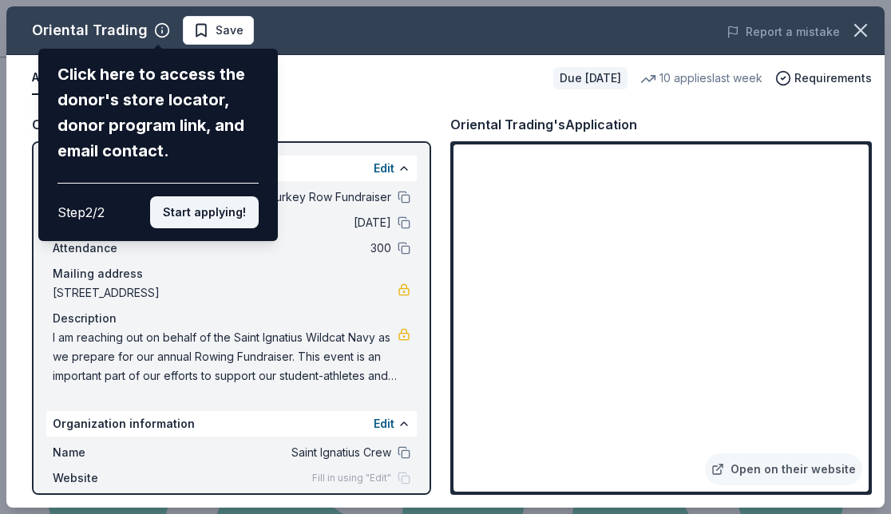
click at [249, 208] on button "Start applying!" at bounding box center [204, 212] width 109 height 32
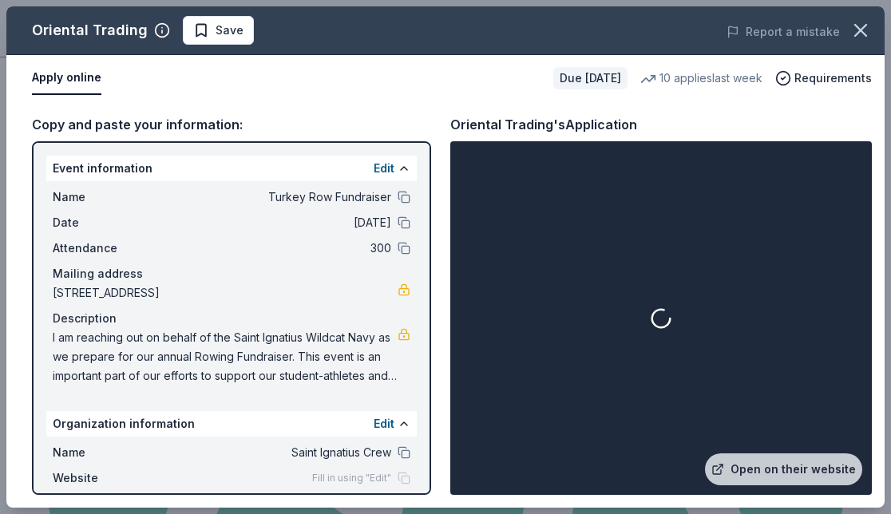
click at [495, 327] on div at bounding box center [660, 318] width 415 height 347
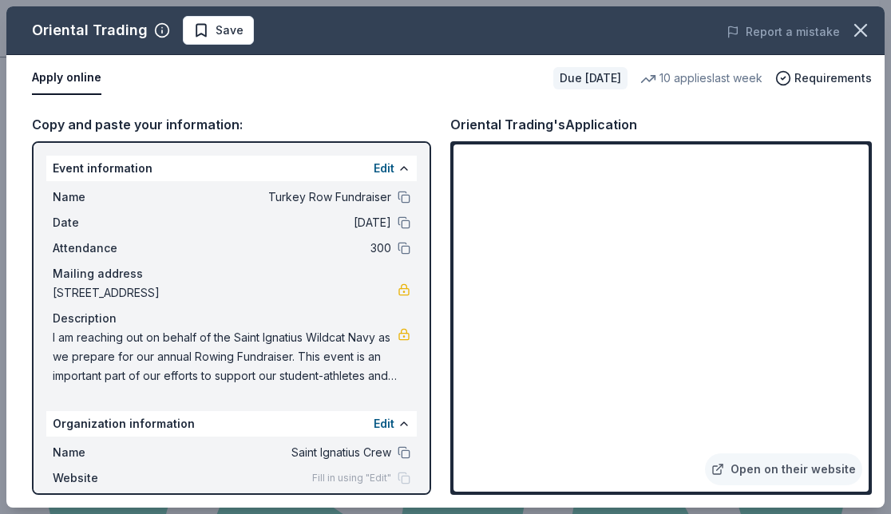
scroll to position [122, 0]
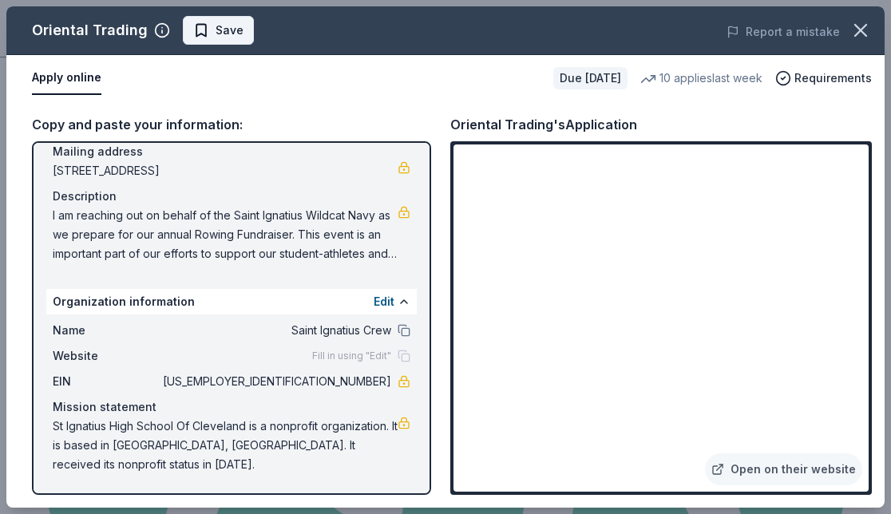
click at [232, 26] on span "Save" at bounding box center [230, 30] width 28 height 19
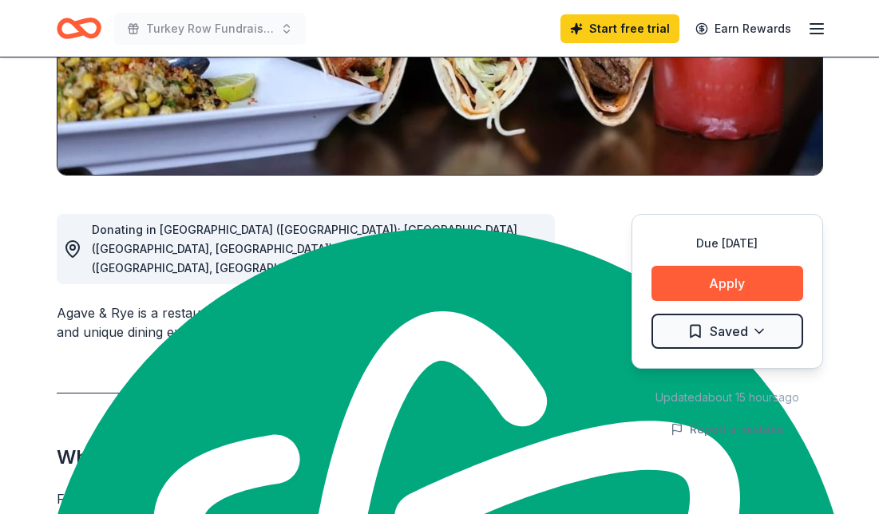
scroll to position [533, 0]
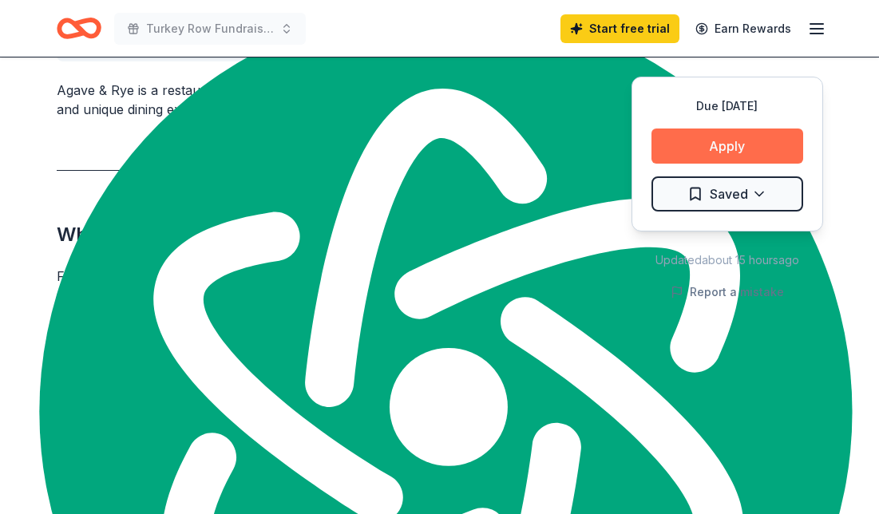
click at [746, 145] on button "Apply" at bounding box center [727, 146] width 152 height 35
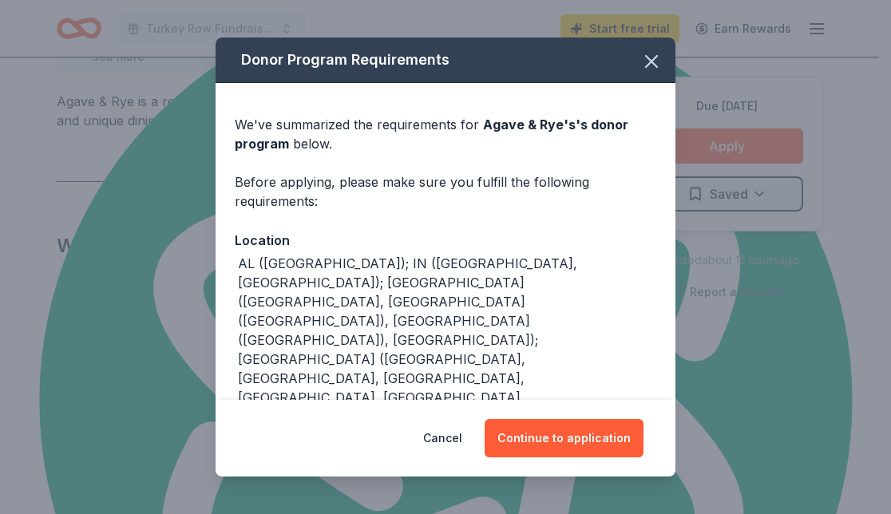
scroll to position [77, 0]
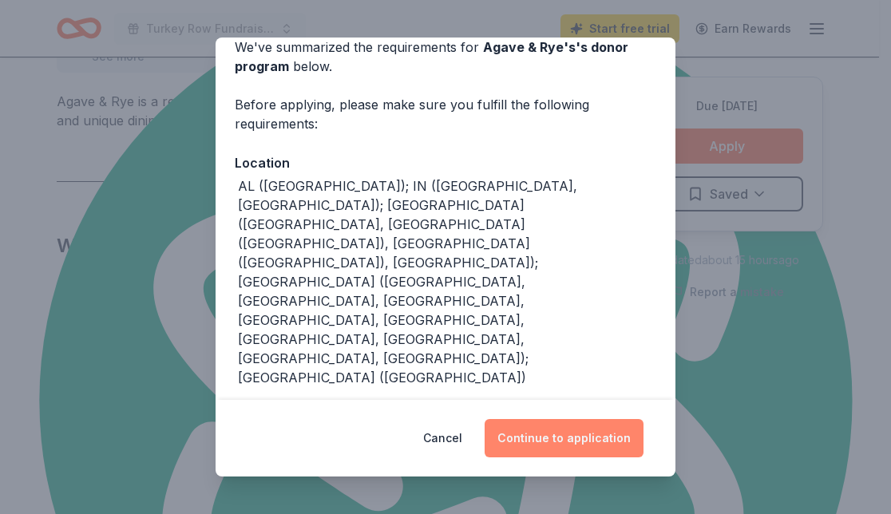
click at [560, 438] on button "Continue to application" at bounding box center [564, 438] width 159 height 38
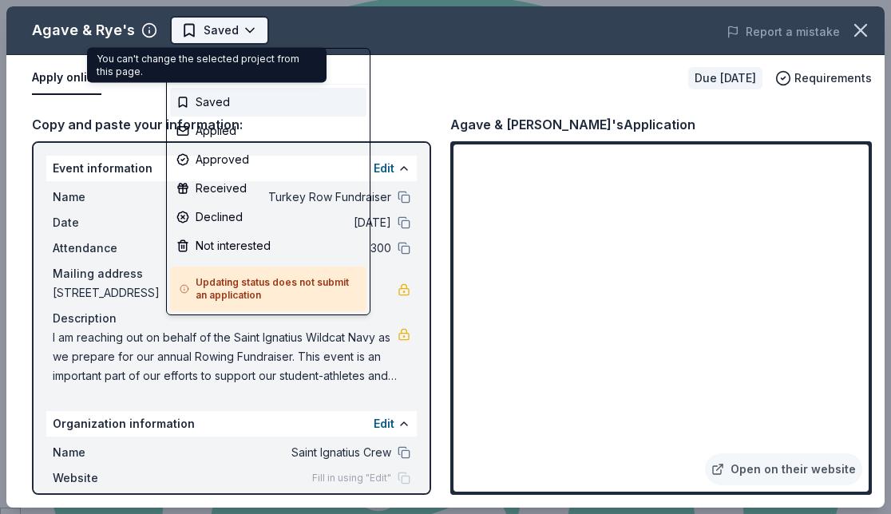
scroll to position [0, 0]
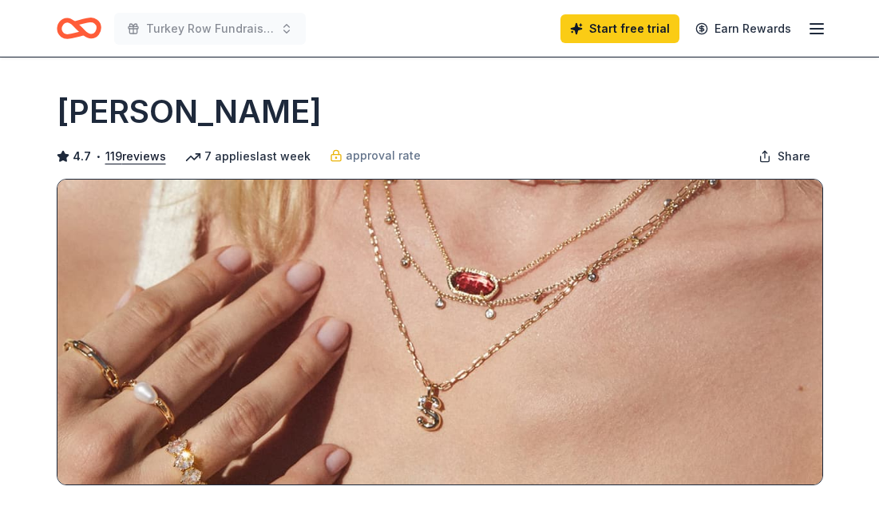
scroll to position [1954, 0]
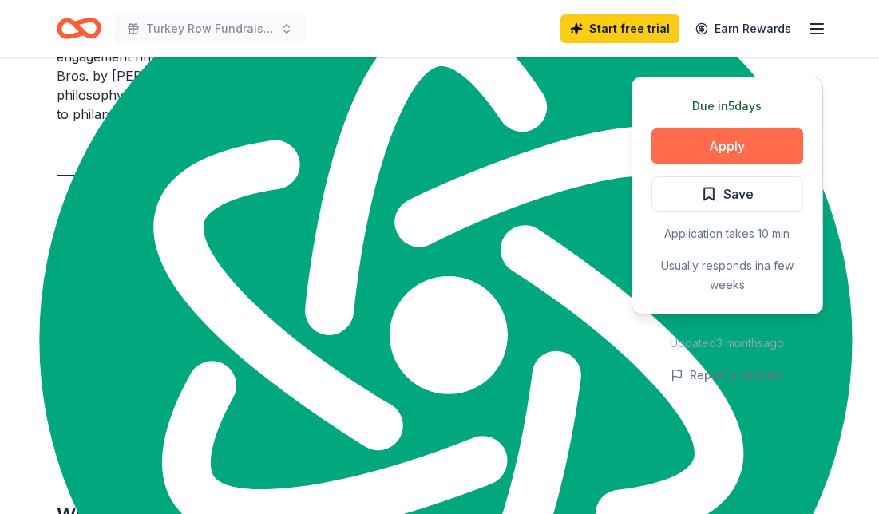
click at [751, 134] on button "Apply" at bounding box center [727, 146] width 152 height 35
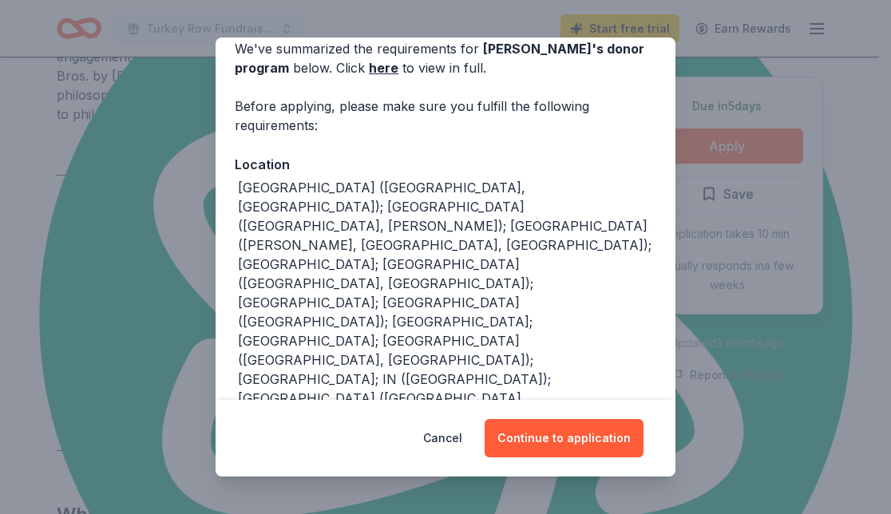
scroll to position [79, 0]
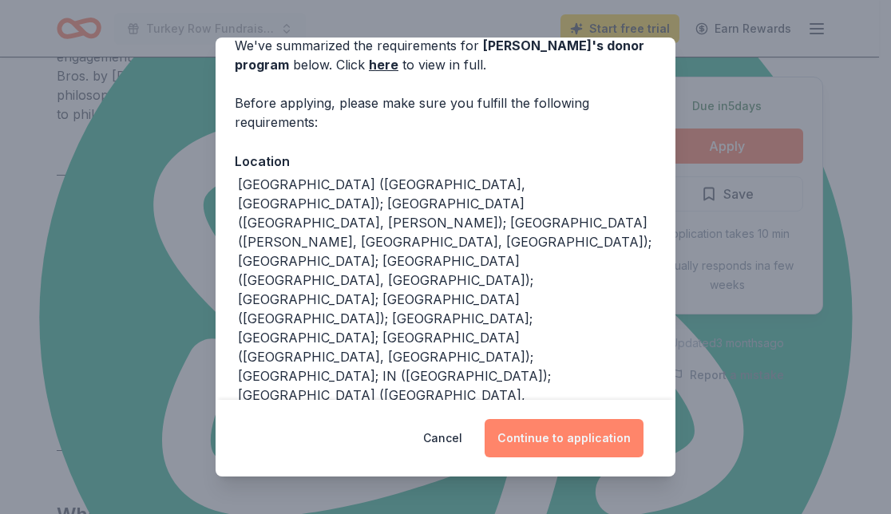
click at [546, 425] on button "Continue to application" at bounding box center [564, 438] width 159 height 38
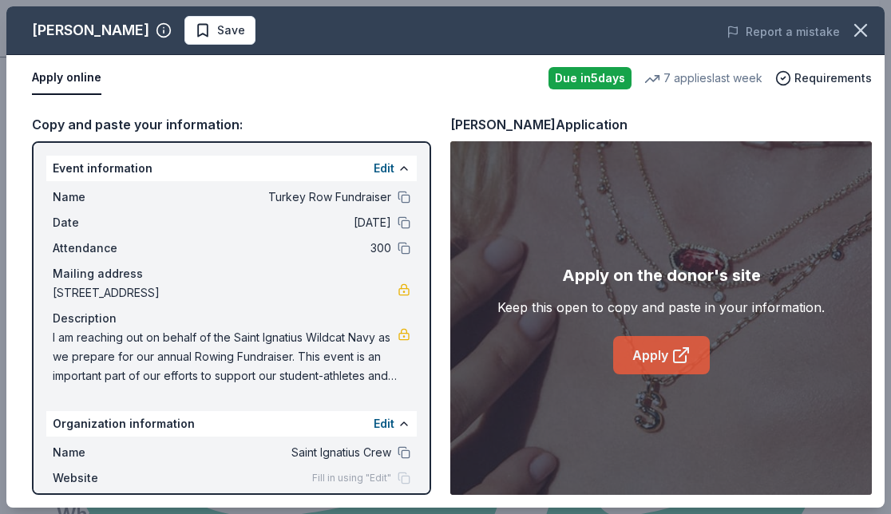
click at [678, 354] on icon at bounding box center [680, 355] width 19 height 19
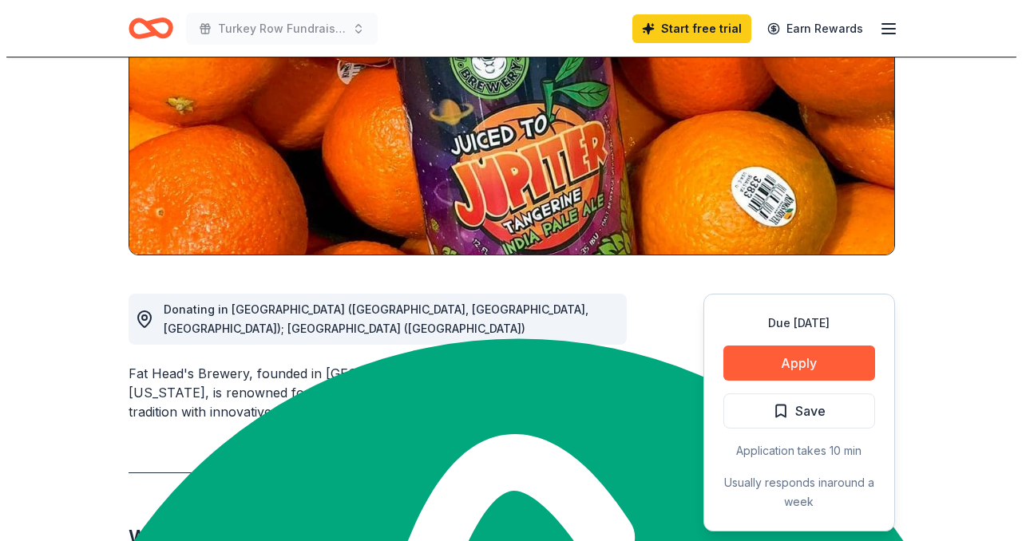
scroll to position [217, 0]
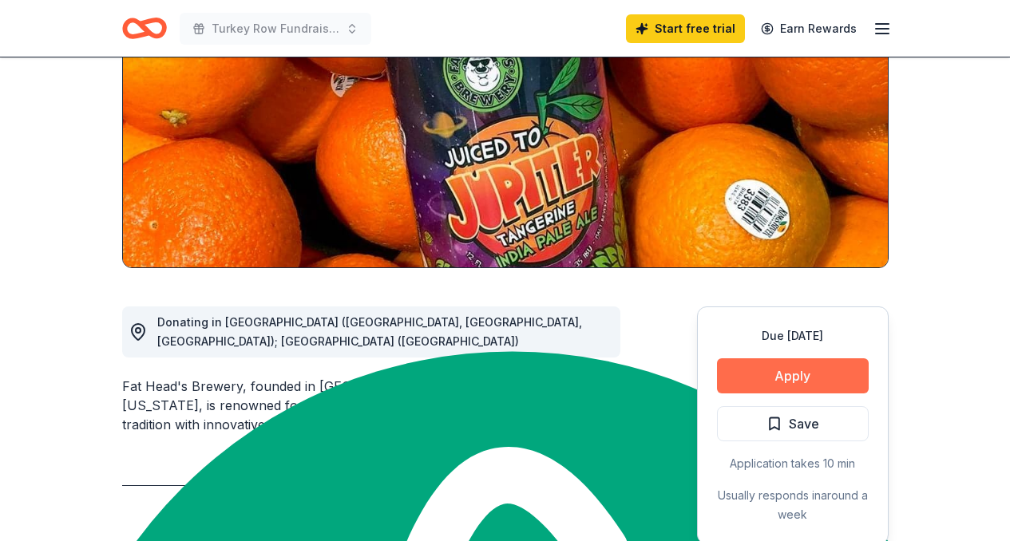
click at [786, 374] on button "Apply" at bounding box center [793, 375] width 152 height 35
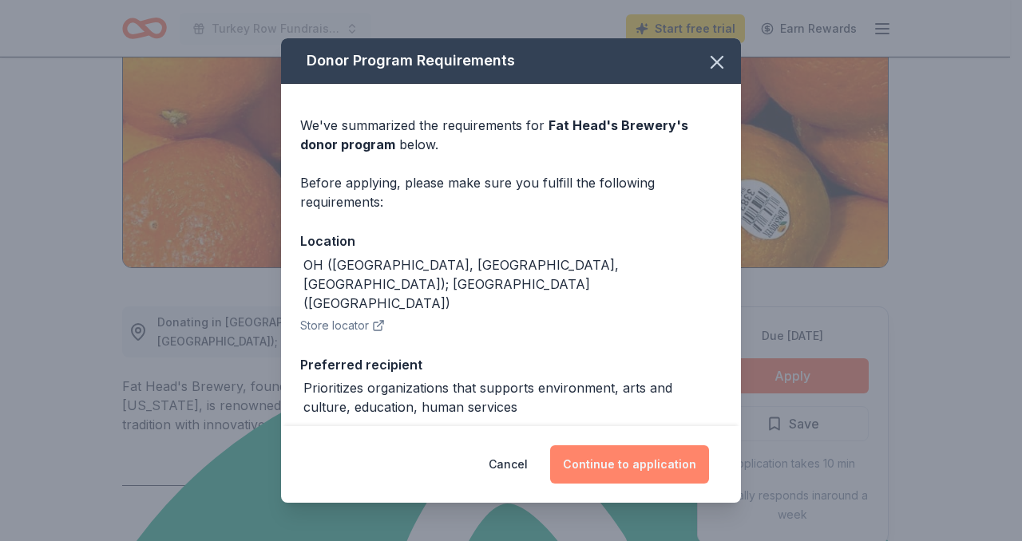
click at [644, 458] on button "Continue to application" at bounding box center [629, 465] width 159 height 38
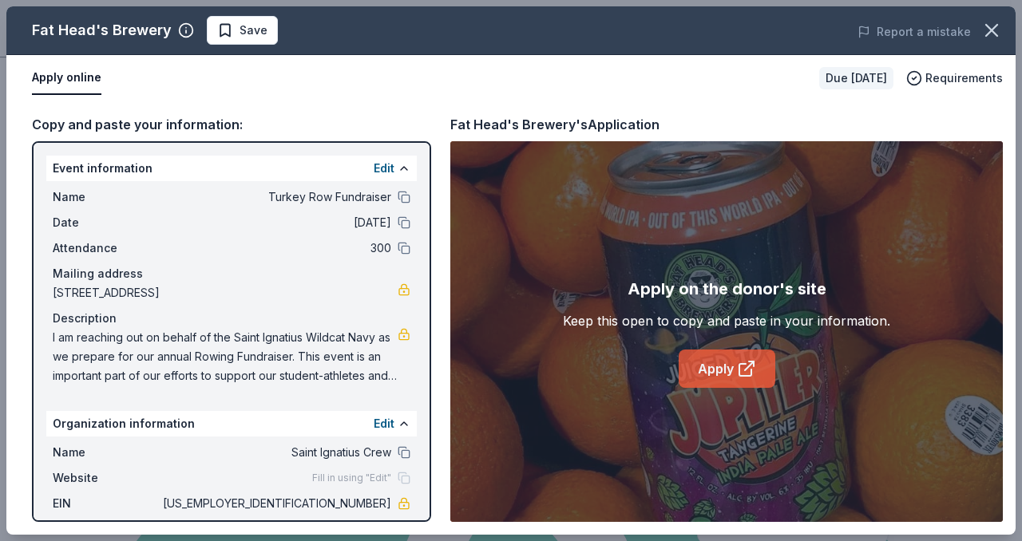
click at [734, 373] on link "Apply" at bounding box center [727, 369] width 97 height 38
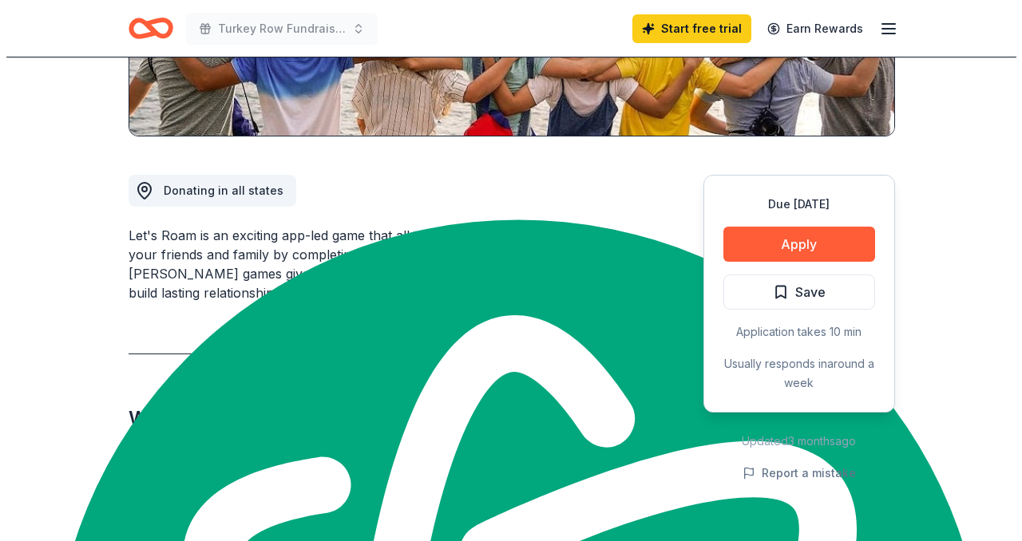
scroll to position [351, 0]
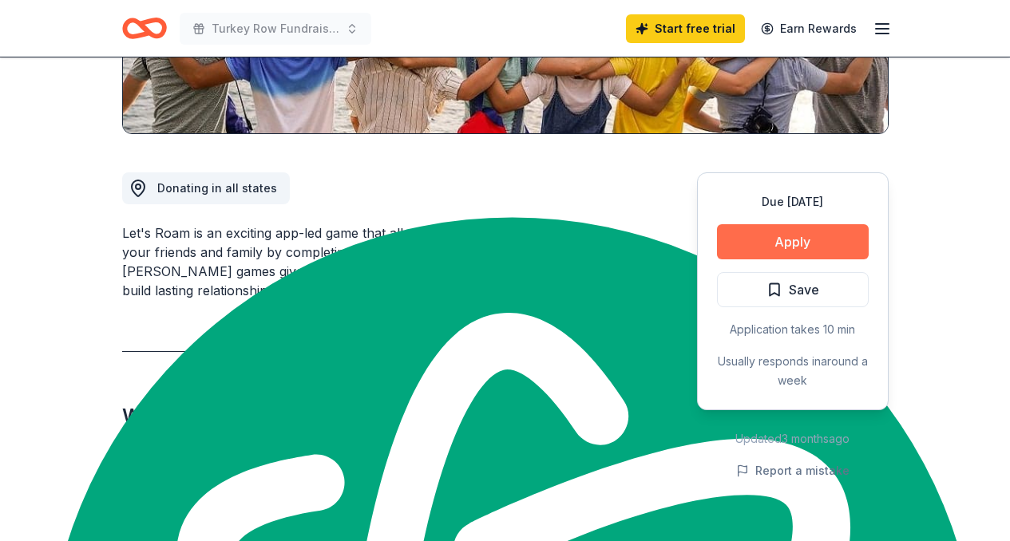
click at [807, 240] on button "Apply" at bounding box center [793, 241] width 152 height 35
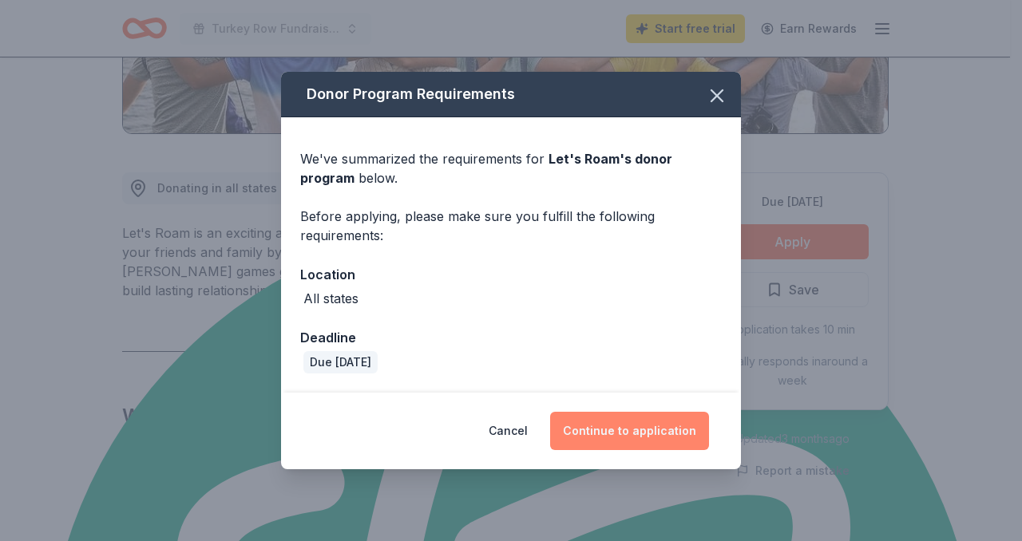
click at [661, 429] on button "Continue to application" at bounding box center [629, 431] width 159 height 38
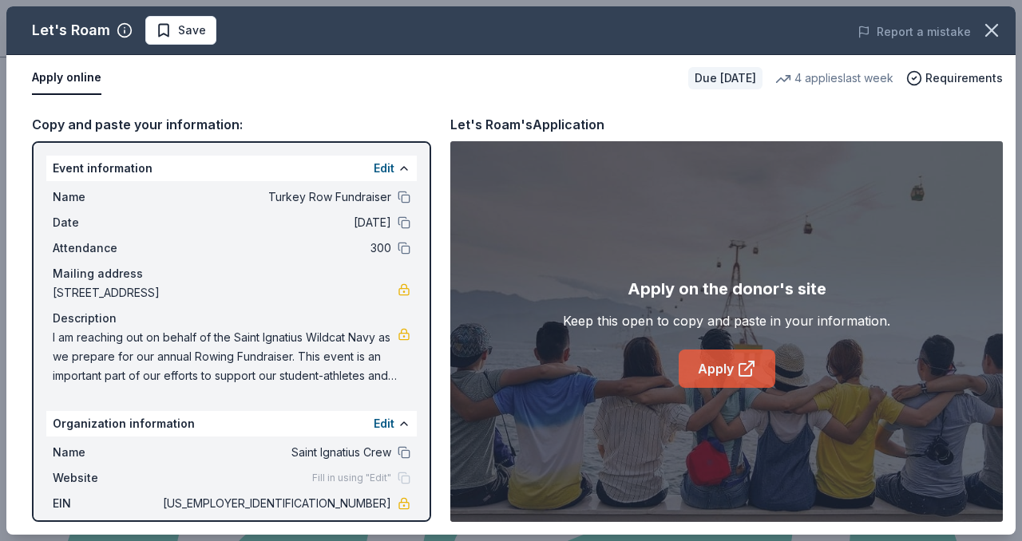
click at [721, 351] on link "Apply" at bounding box center [727, 369] width 97 height 38
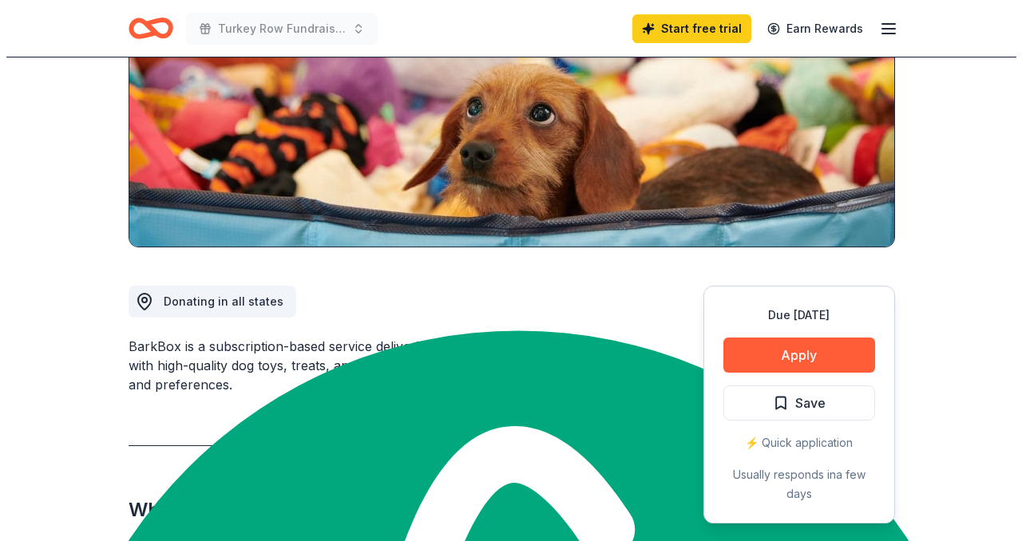
scroll to position [306, 0]
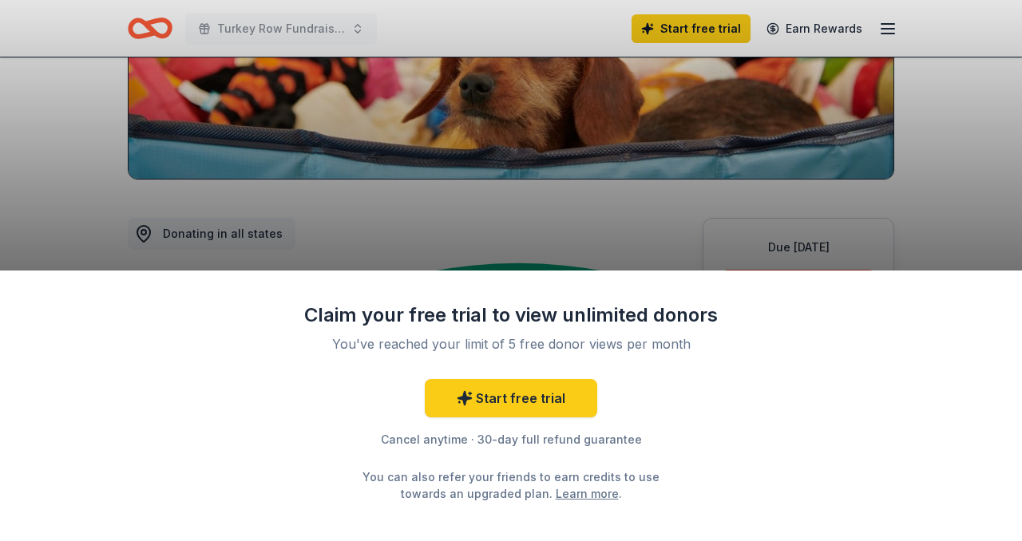
click at [628, 237] on div "Claim your free trial to view unlimited donors You've reached your limit of 5 f…" at bounding box center [511, 270] width 1022 height 541
